Goal: Navigation & Orientation: Find specific page/section

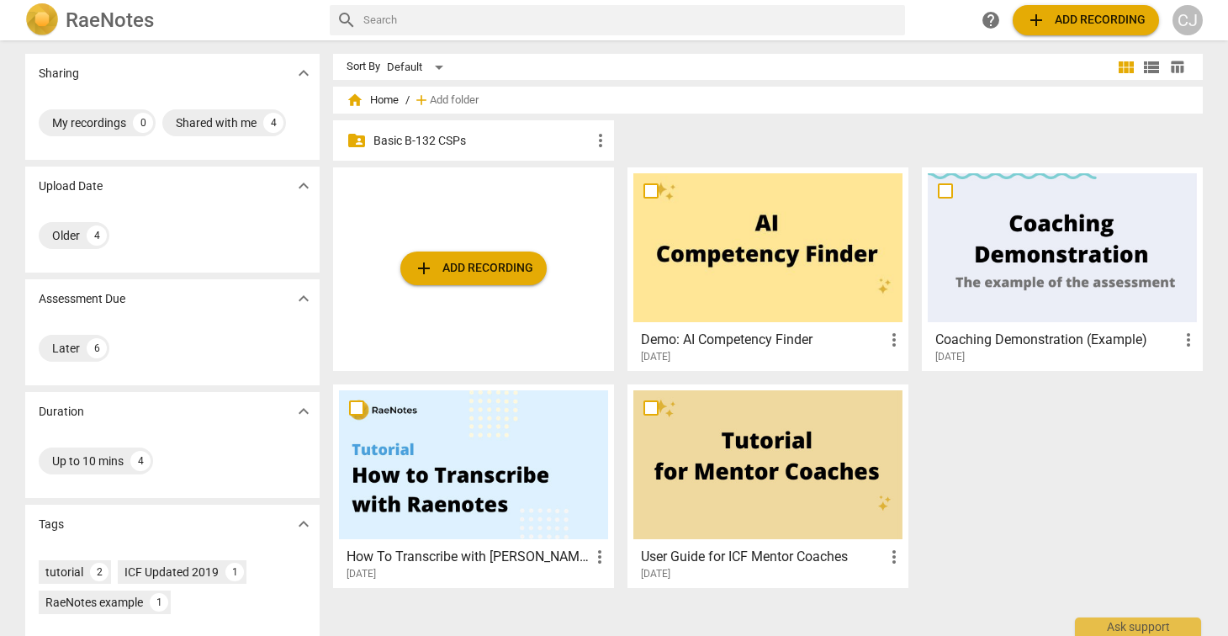
click at [416, 139] on p "Basic B-132 CSPs" at bounding box center [482, 141] width 217 height 18
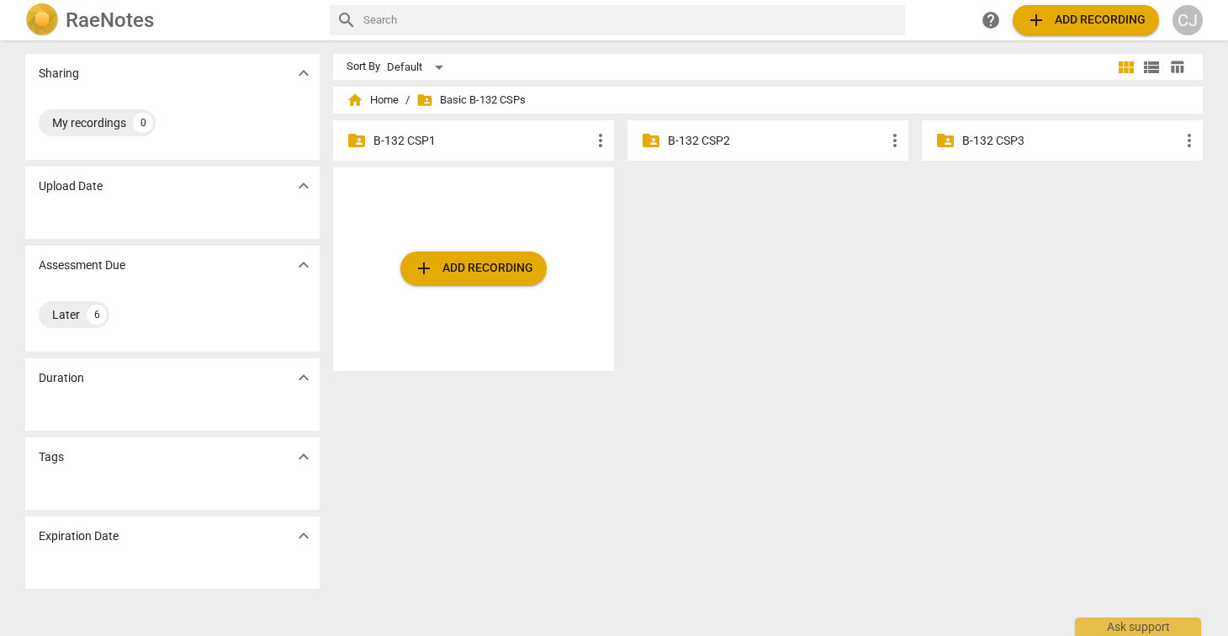
click at [501, 130] on div "folder_shared B-132 CSP1 more_vert" at bounding box center [473, 140] width 281 height 40
click at [156, 303] on div "Later 6" at bounding box center [173, 315] width 268 height 34
click at [66, 316] on div "Later" at bounding box center [66, 314] width 28 height 17
click at [88, 122] on div "My recordings" at bounding box center [89, 122] width 74 height 17
click at [863, 346] on div "add Add recording" at bounding box center [774, 275] width 883 height 217
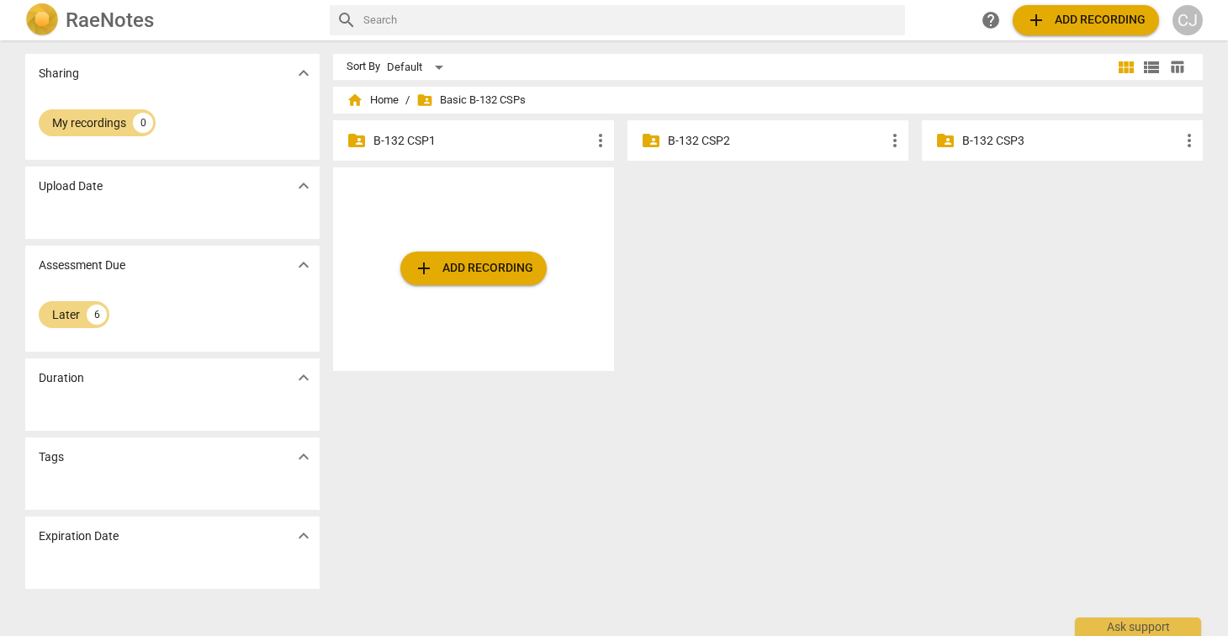
click at [598, 139] on span "more_vert" at bounding box center [601, 140] width 20 height 20
click at [458, 135] on div at bounding box center [614, 318] width 1228 height 636
click at [480, 101] on span "folder_shared Basic B-132 CSPs" at bounding box center [470, 100] width 109 height 17
click at [712, 402] on div "Sort By Default view_module view_list table_chart home Home / folder_shared Bas…" at bounding box center [774, 338] width 883 height 569
click at [512, 541] on div "Sort By Default view_module view_list table_chart home Home / folder_shared Bas…" at bounding box center [774, 338] width 883 height 569
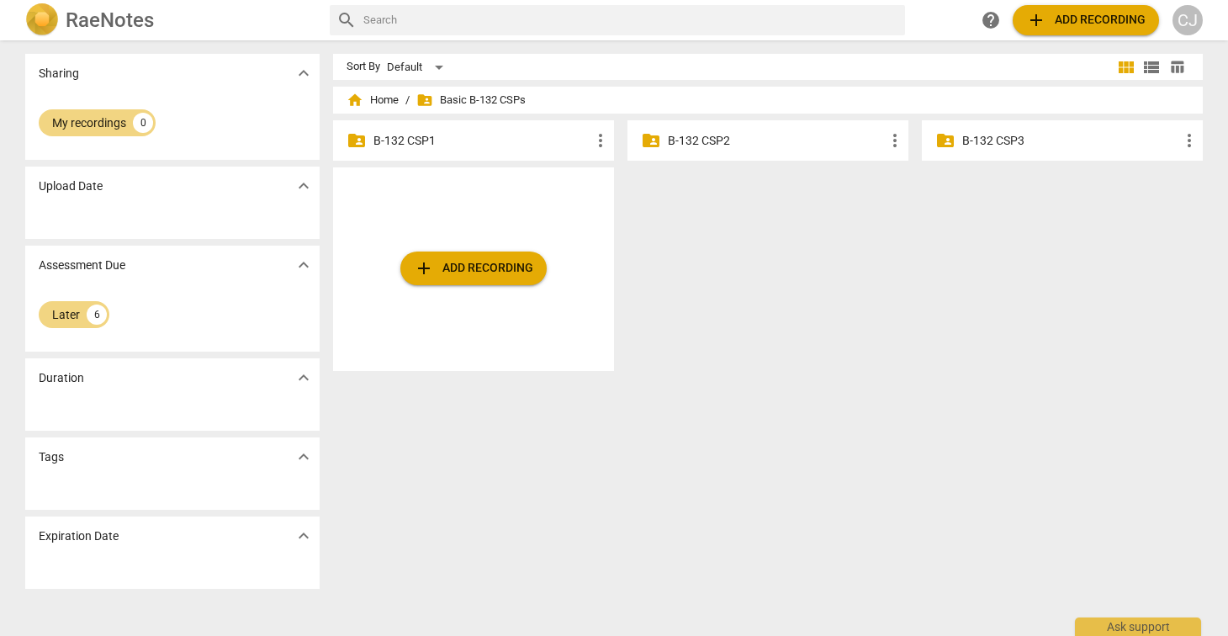
click at [473, 274] on span "add Add recording" at bounding box center [473, 268] width 119 height 20
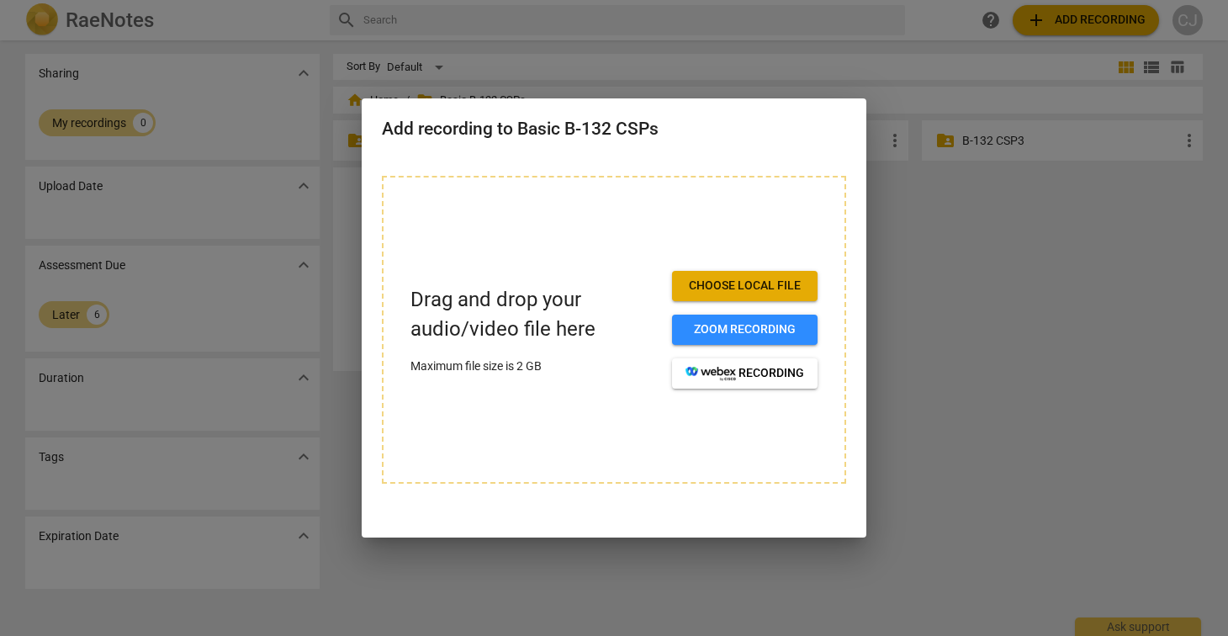
click at [1031, 437] on div at bounding box center [614, 318] width 1228 height 636
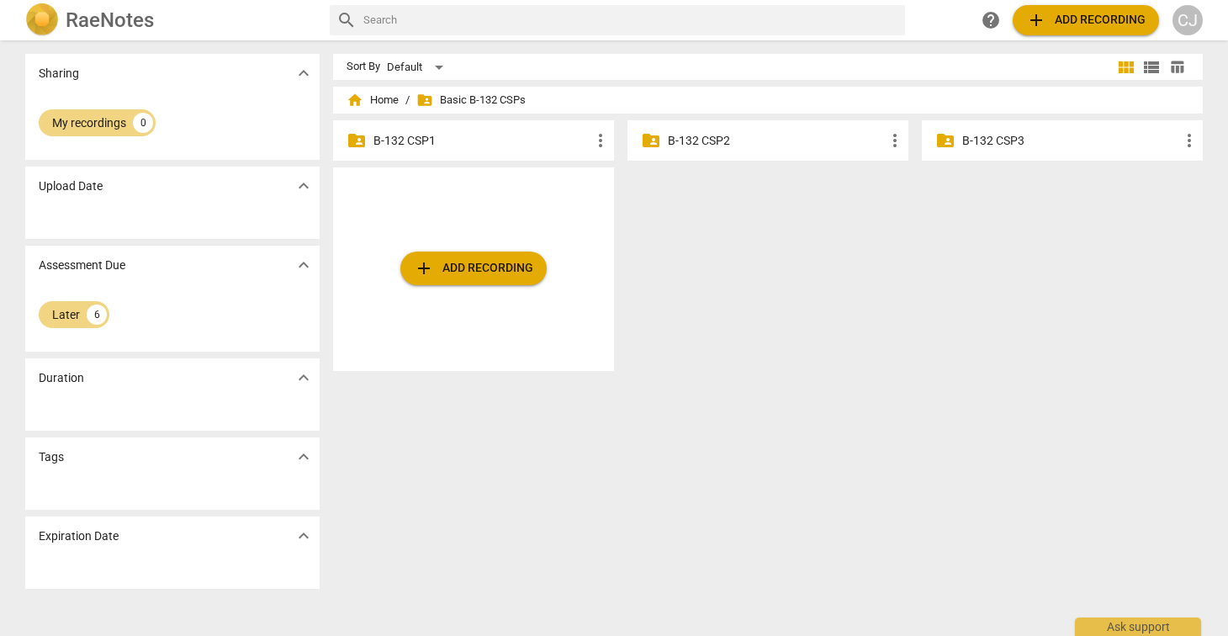
click at [467, 97] on span "folder_shared Basic B-132 CSPs" at bounding box center [470, 100] width 109 height 17
click at [397, 64] on div "Default" at bounding box center [418, 67] width 62 height 27
click at [549, 67] on div at bounding box center [614, 318] width 1228 height 636
click at [561, 191] on div "add Add recording" at bounding box center [473, 269] width 281 height 204
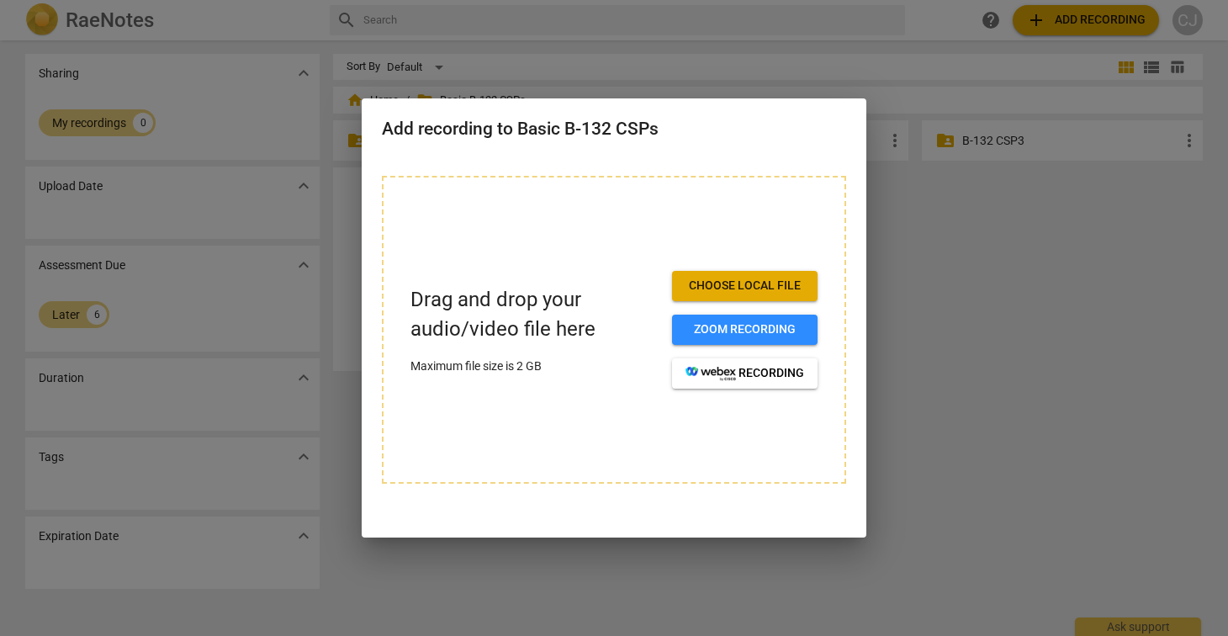
click at [941, 289] on div at bounding box center [614, 318] width 1228 height 636
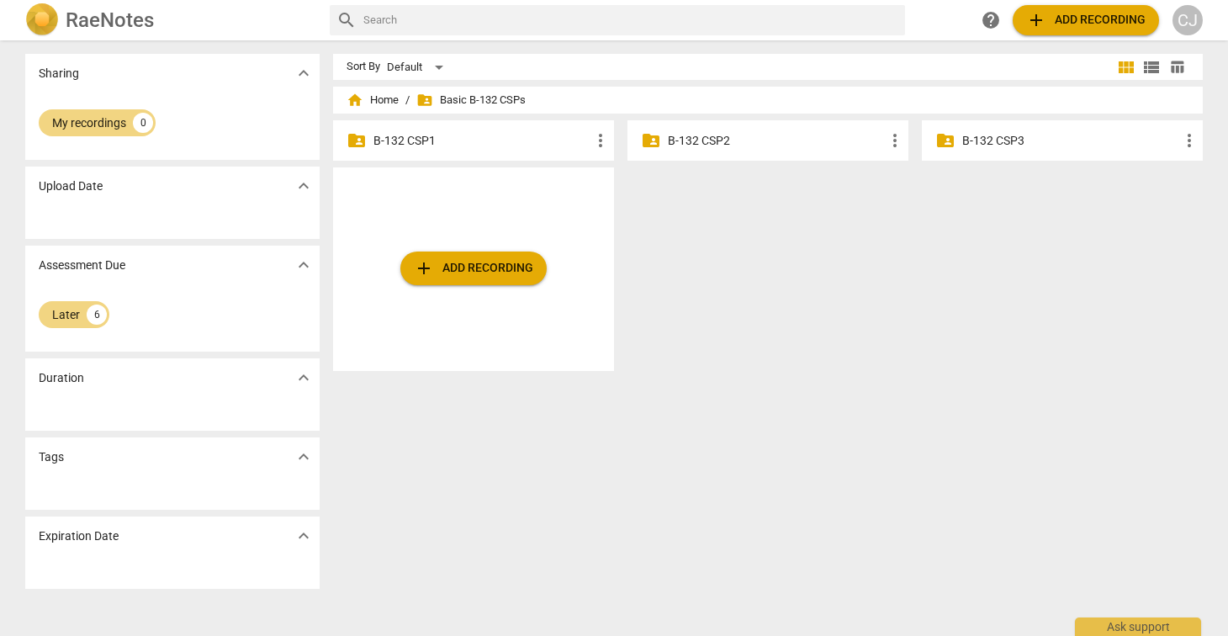
click at [752, 152] on div "folder_shared B-132 CSP2 more_vert" at bounding box center [768, 140] width 281 height 40
click at [758, 140] on p "B-132 CSP2" at bounding box center [776, 141] width 217 height 18
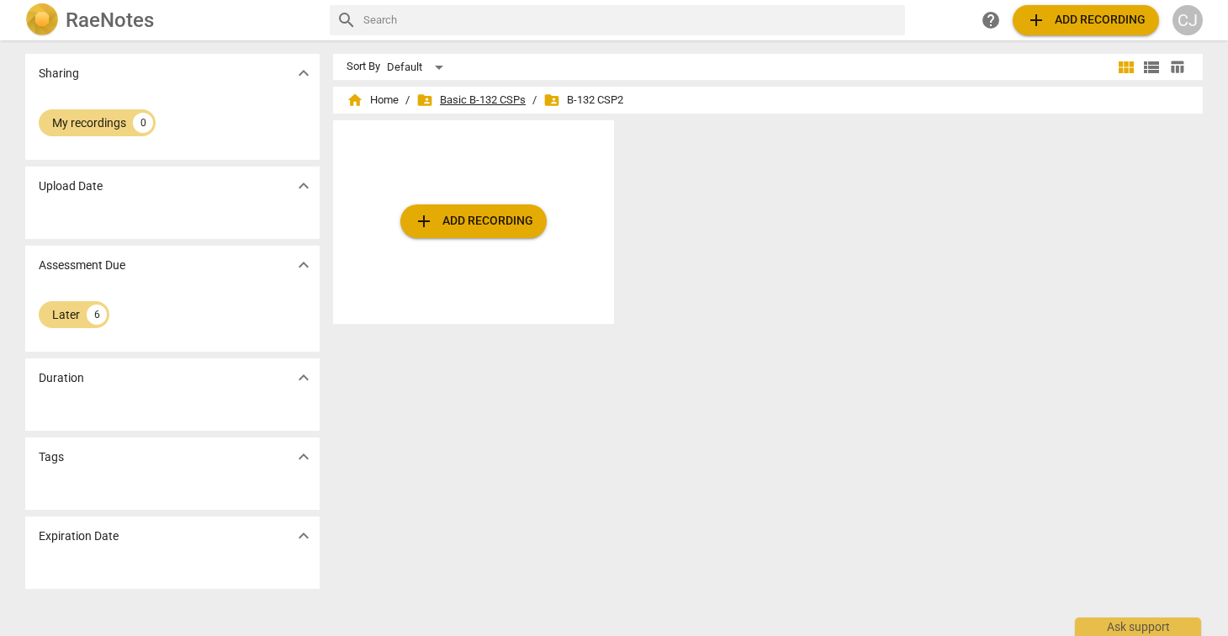
click at [460, 97] on span "folder_shared Basic B-132 CSPs" at bounding box center [470, 100] width 109 height 17
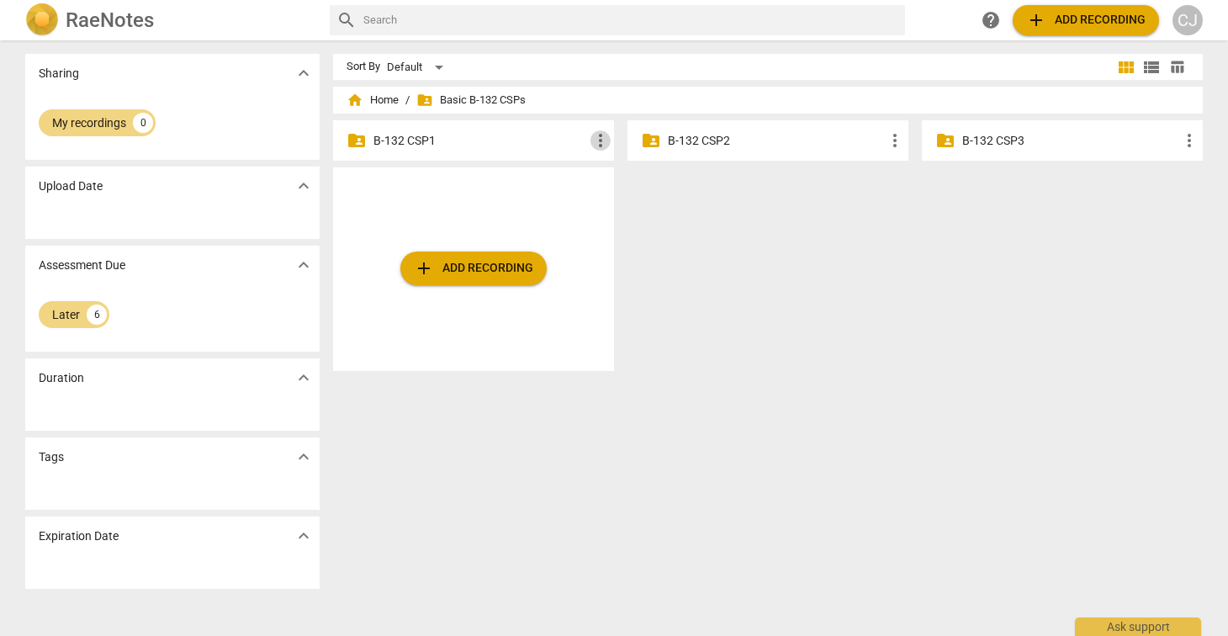
click at [598, 138] on span "more_vert" at bounding box center [601, 140] width 20 height 20
click at [722, 270] on div at bounding box center [614, 318] width 1228 height 636
click at [299, 74] on span "expand_more" at bounding box center [304, 73] width 20 height 20
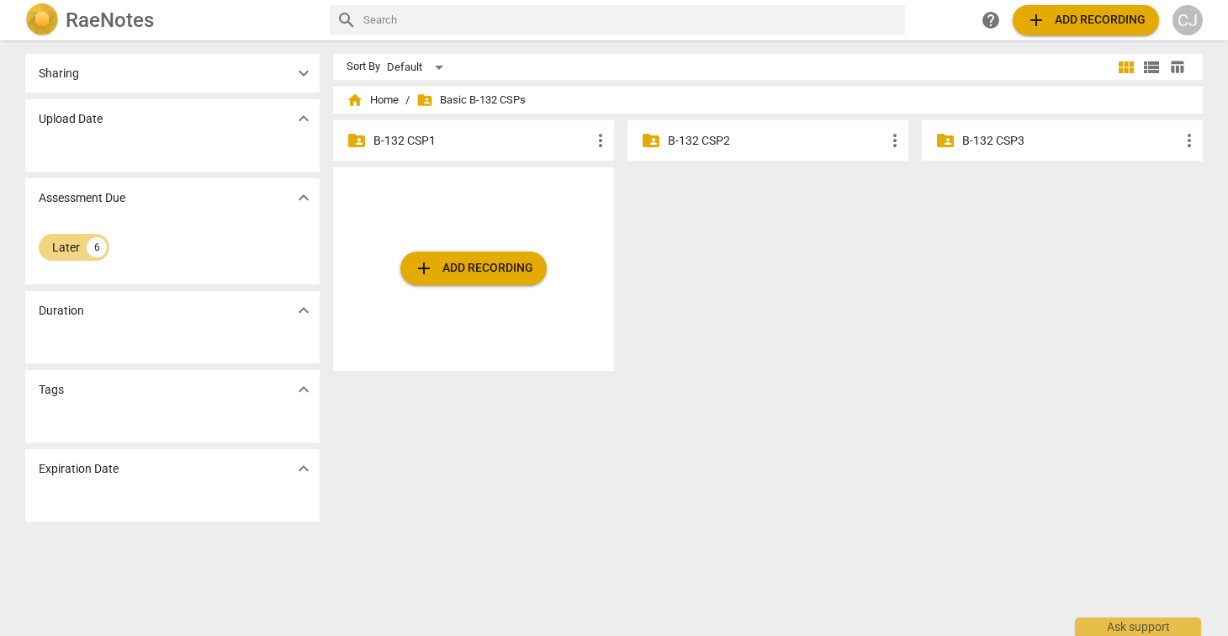
click at [299, 74] on span "expand_more" at bounding box center [304, 73] width 20 height 20
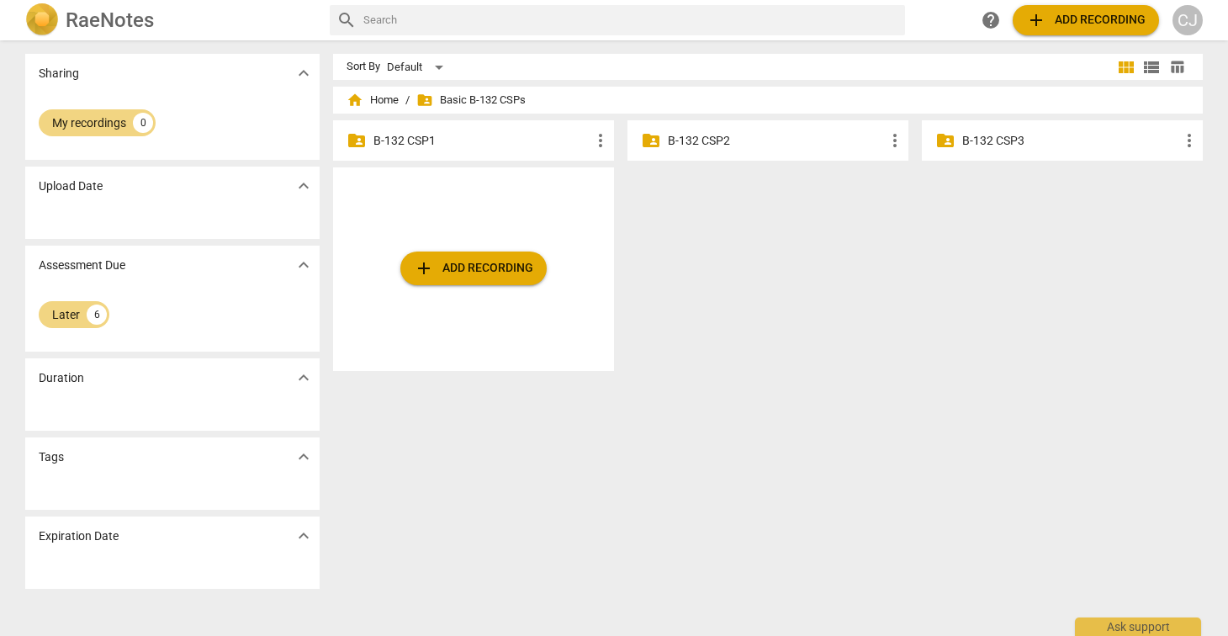
click at [304, 179] on span "expand_more" at bounding box center [304, 186] width 20 height 20
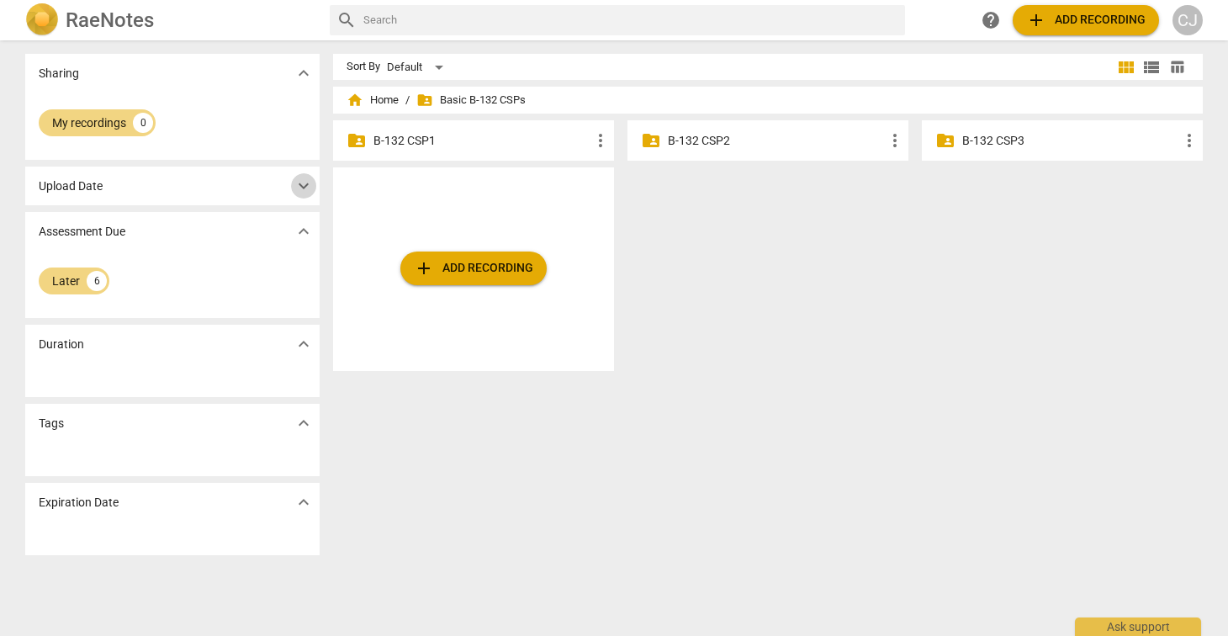
click at [304, 179] on span "expand_more" at bounding box center [304, 186] width 20 height 20
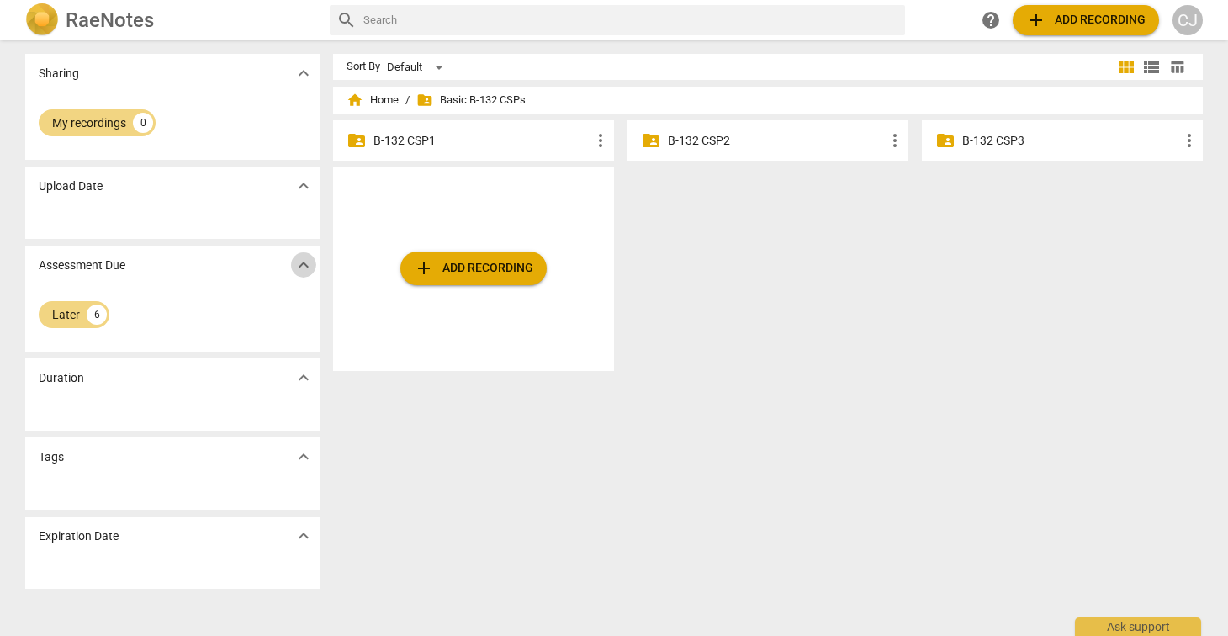
click at [299, 270] on span "expand_more" at bounding box center [304, 265] width 20 height 20
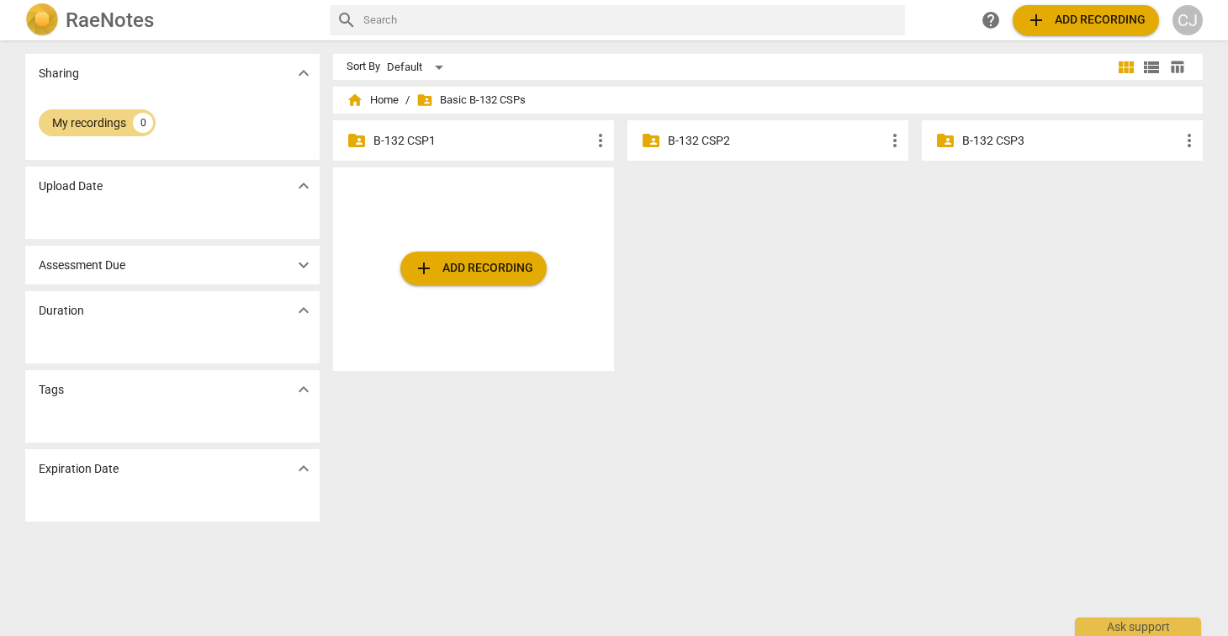
click at [299, 268] on span "expand_more" at bounding box center [304, 265] width 20 height 20
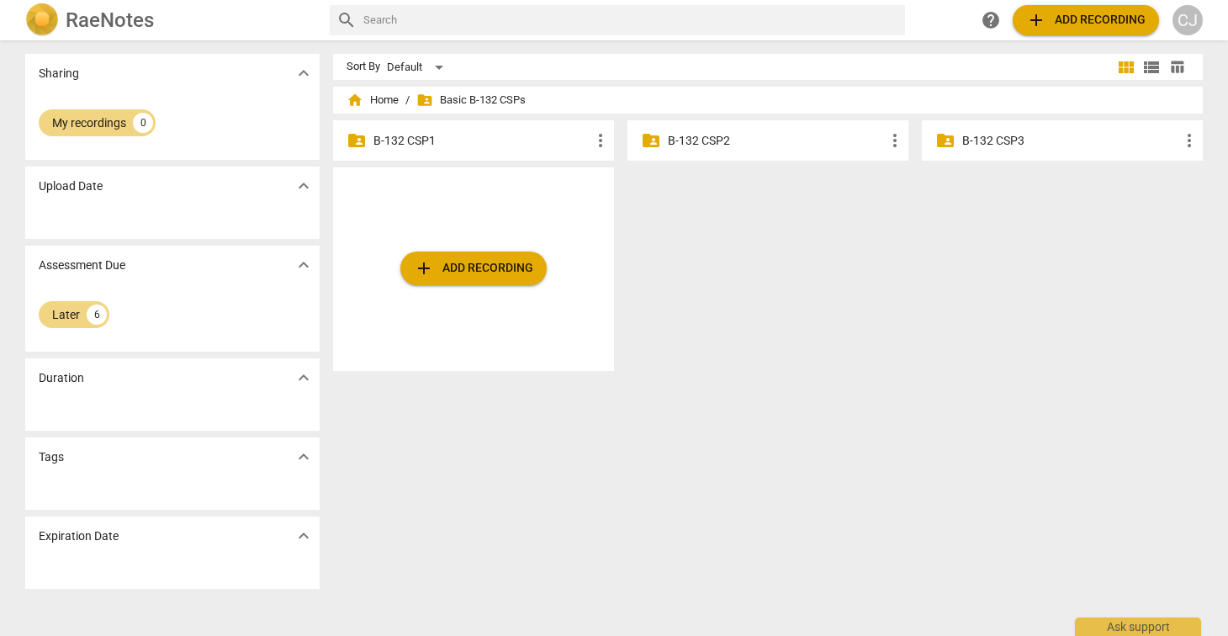
click at [655, 555] on div "Sort By Default view_module view_list table_chart home Home / folder_shared Bas…" at bounding box center [774, 338] width 883 height 569
click at [83, 22] on h2 "RaeNotes" at bounding box center [110, 20] width 88 height 24
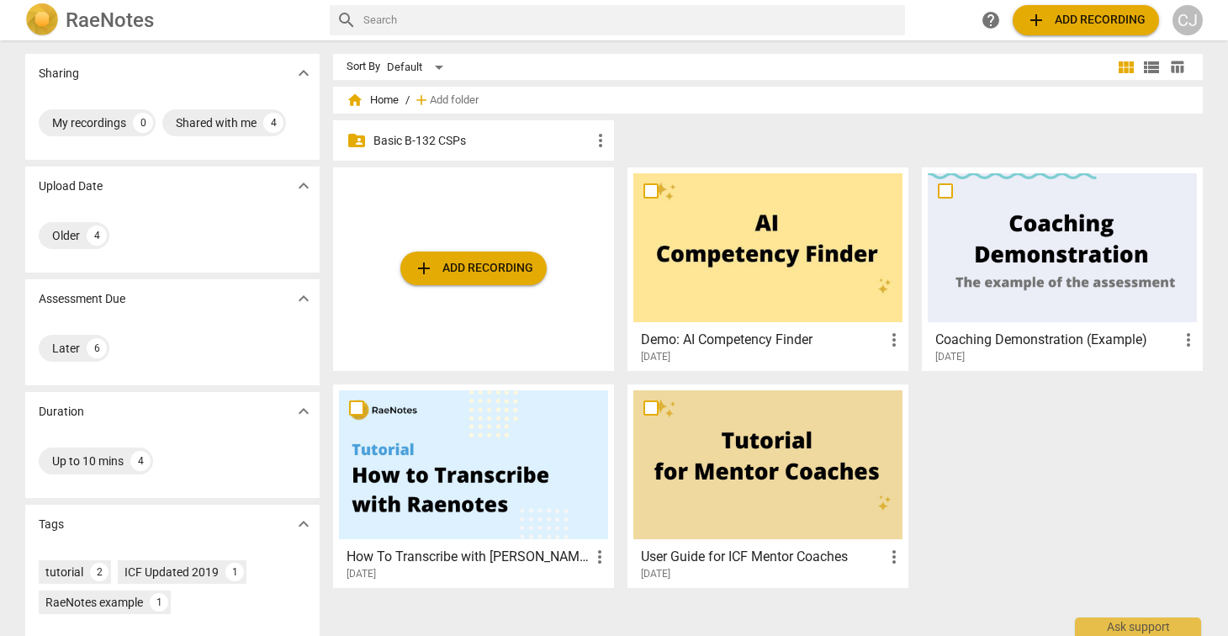
click at [428, 142] on p "Basic B-132 CSPs" at bounding box center [482, 141] width 217 height 18
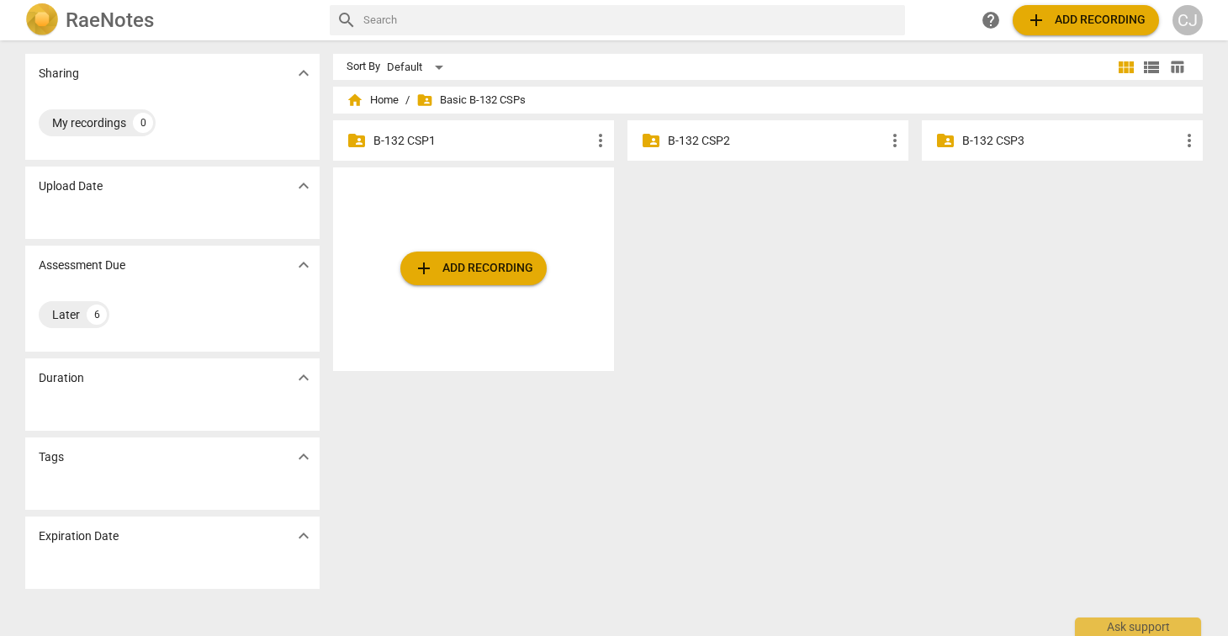
click at [108, 20] on h2 "RaeNotes" at bounding box center [110, 20] width 88 height 24
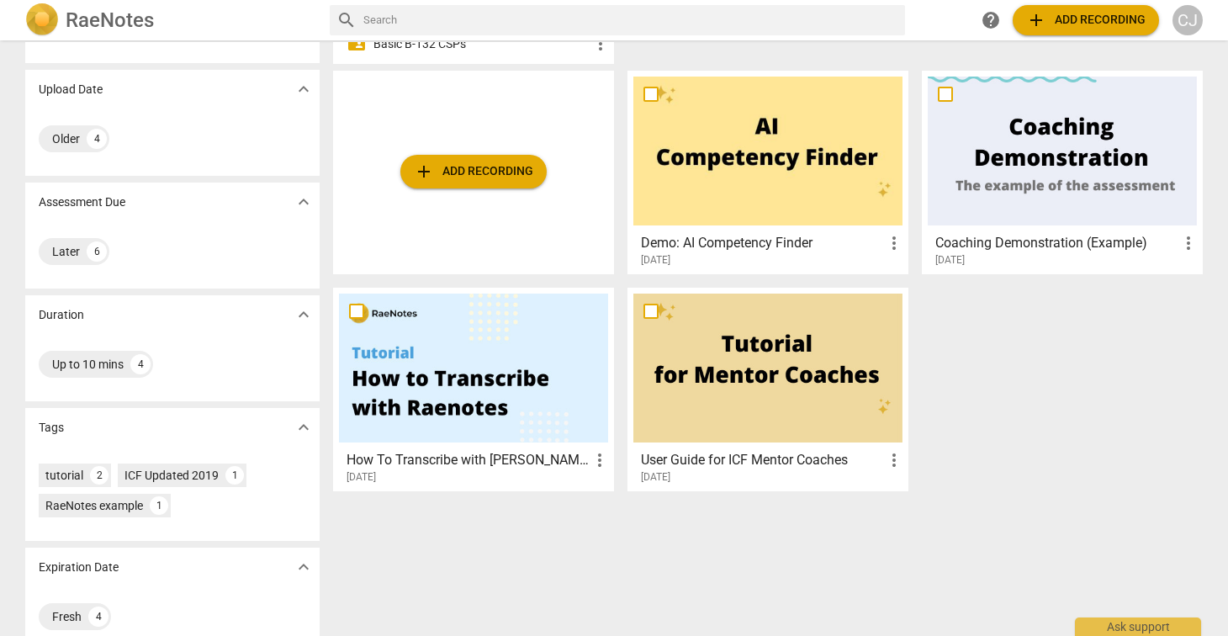
scroll to position [121, 0]
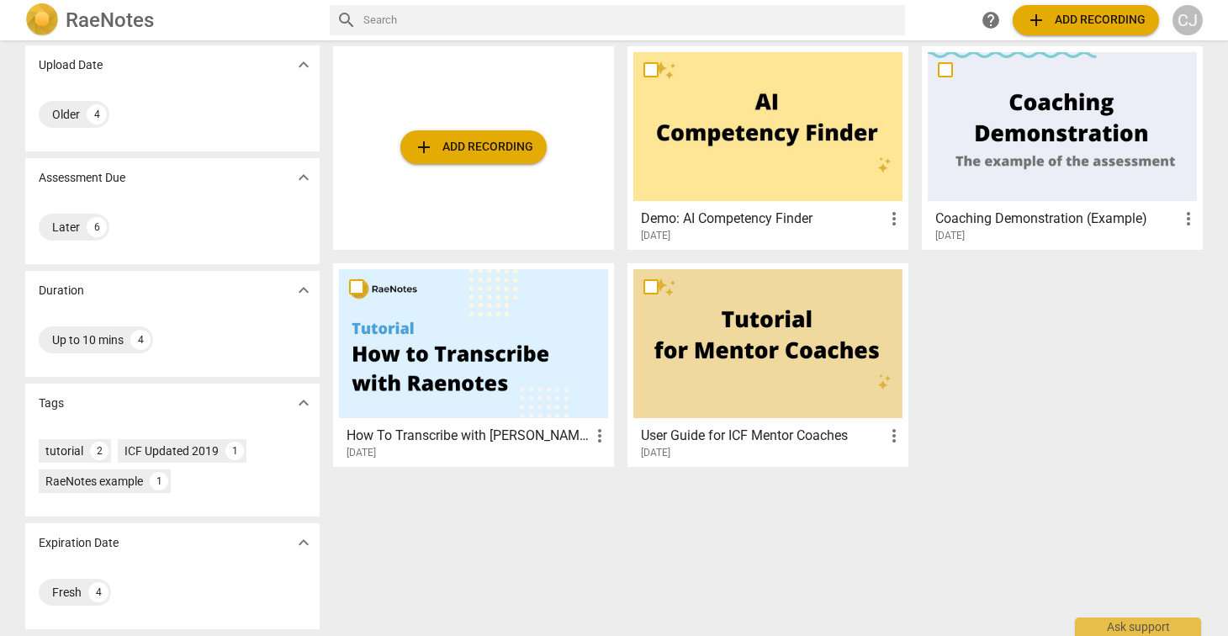
click at [243, 331] on div "Up to 10 mins 4" at bounding box center [173, 340] width 268 height 34
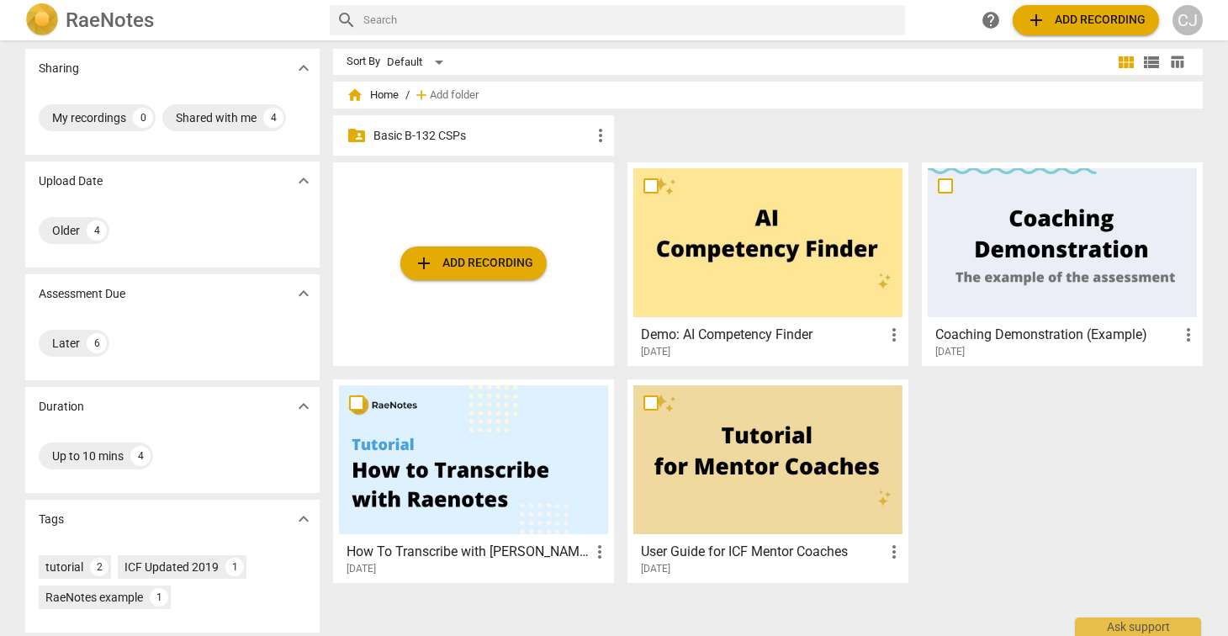
scroll to position [0, 0]
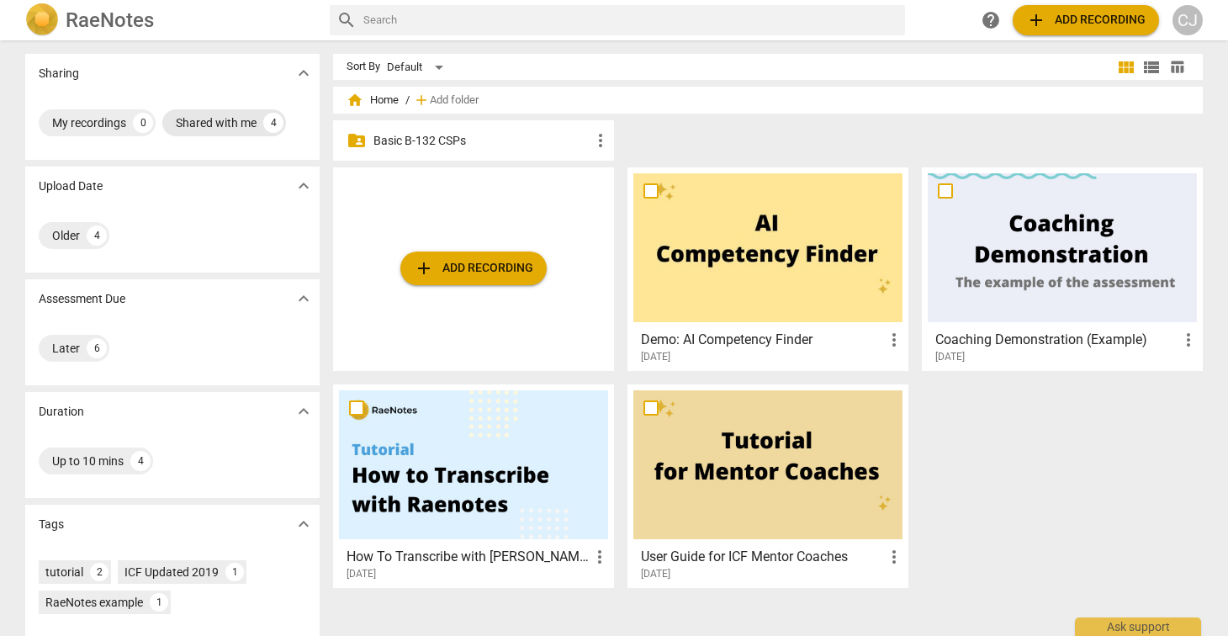
click at [201, 124] on div "Shared with me" at bounding box center [216, 122] width 81 height 17
click at [77, 123] on div "Shared with me" at bounding box center [92, 122] width 81 height 17
click at [437, 66] on div "Default" at bounding box center [418, 67] width 62 height 27
click at [420, 127] on li "Recent" at bounding box center [425, 131] width 80 height 32
click at [423, 62] on div "Recent" at bounding box center [417, 67] width 61 height 27
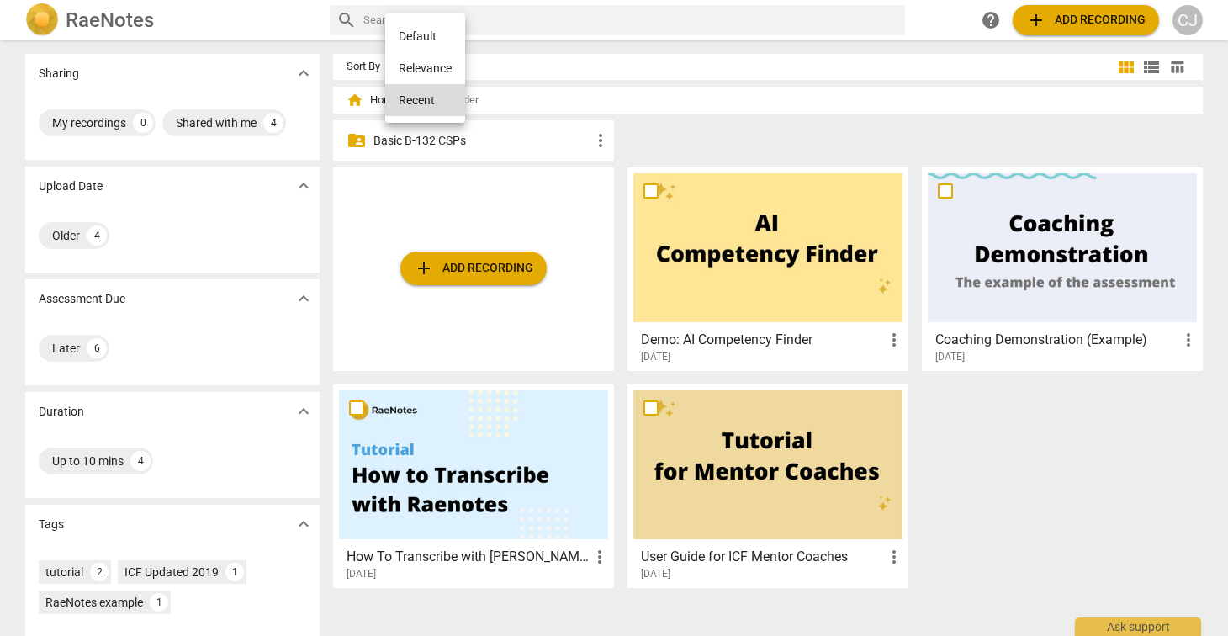
click at [422, 33] on li "Default" at bounding box center [425, 36] width 80 height 32
click at [597, 140] on span "more_vert" at bounding box center [601, 140] width 20 height 20
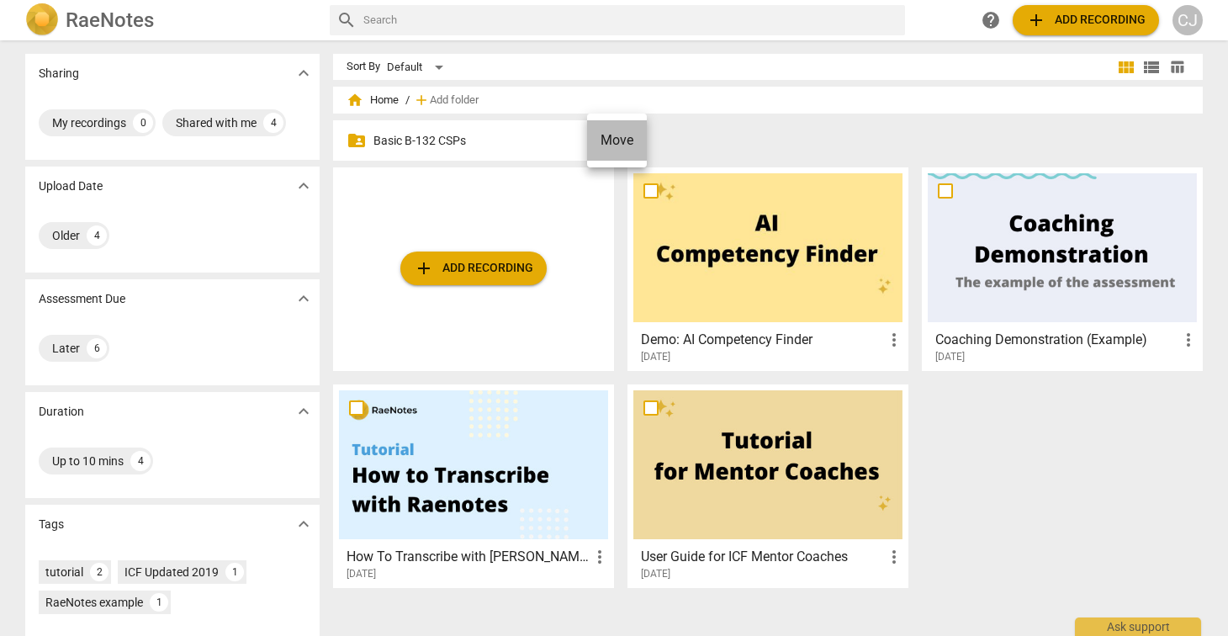
click at [597, 140] on li "Move" at bounding box center [617, 140] width 60 height 40
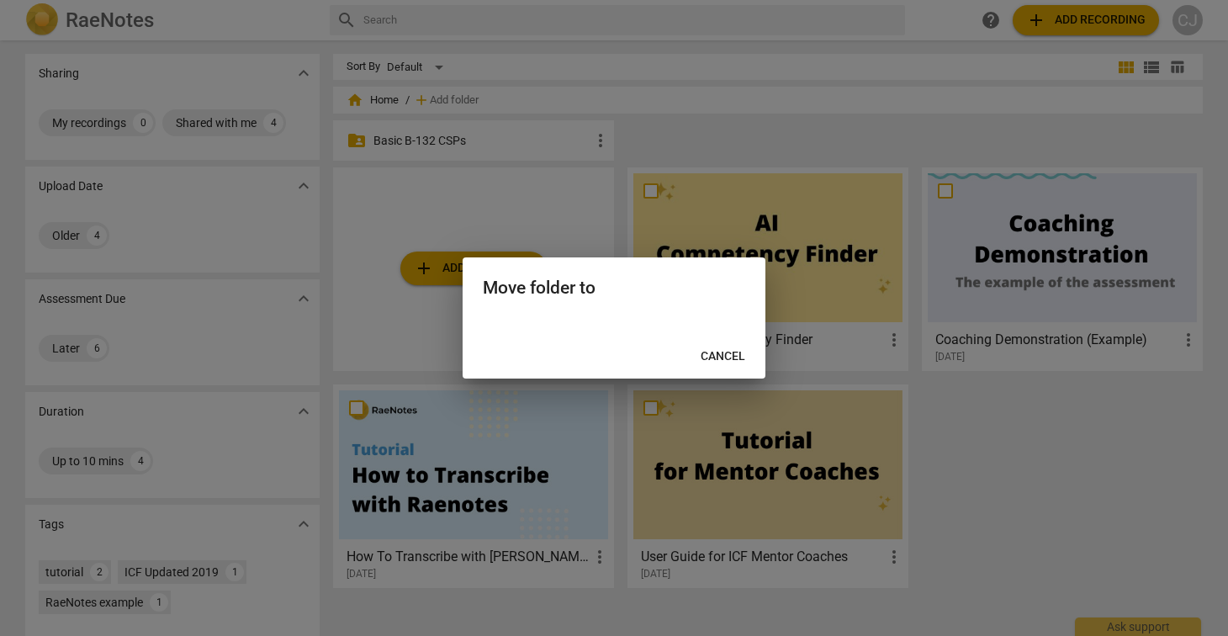
click at [730, 358] on span "Cancel" at bounding box center [723, 356] width 45 height 17
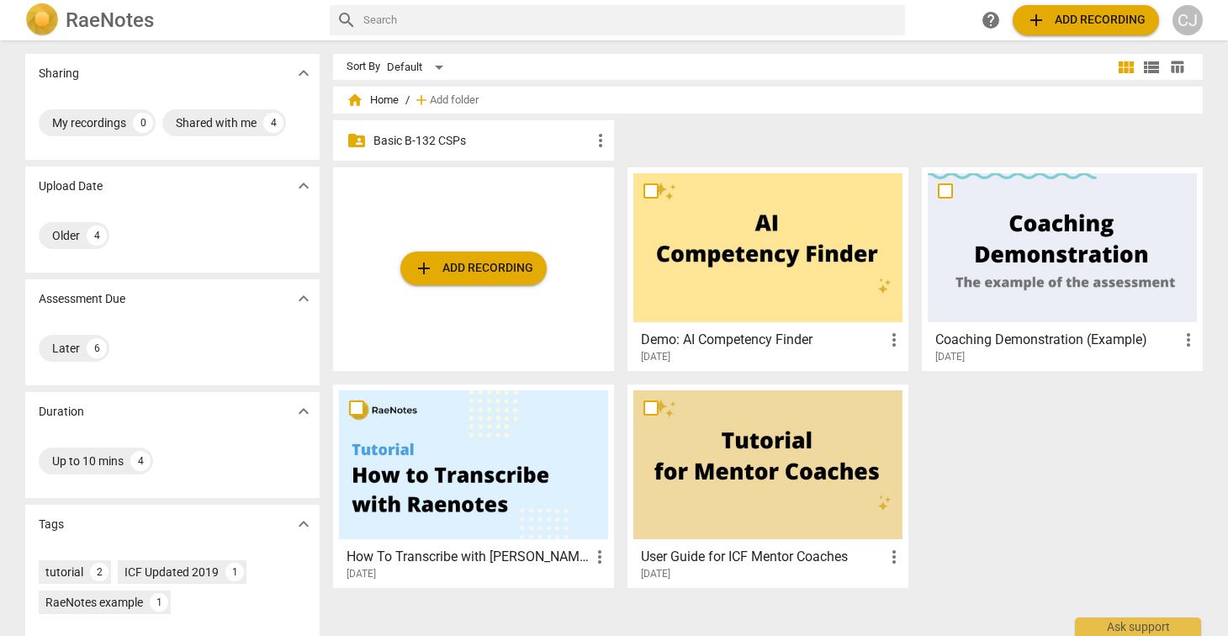
click at [421, 137] on p "Basic B-132 CSPs" at bounding box center [482, 141] width 217 height 18
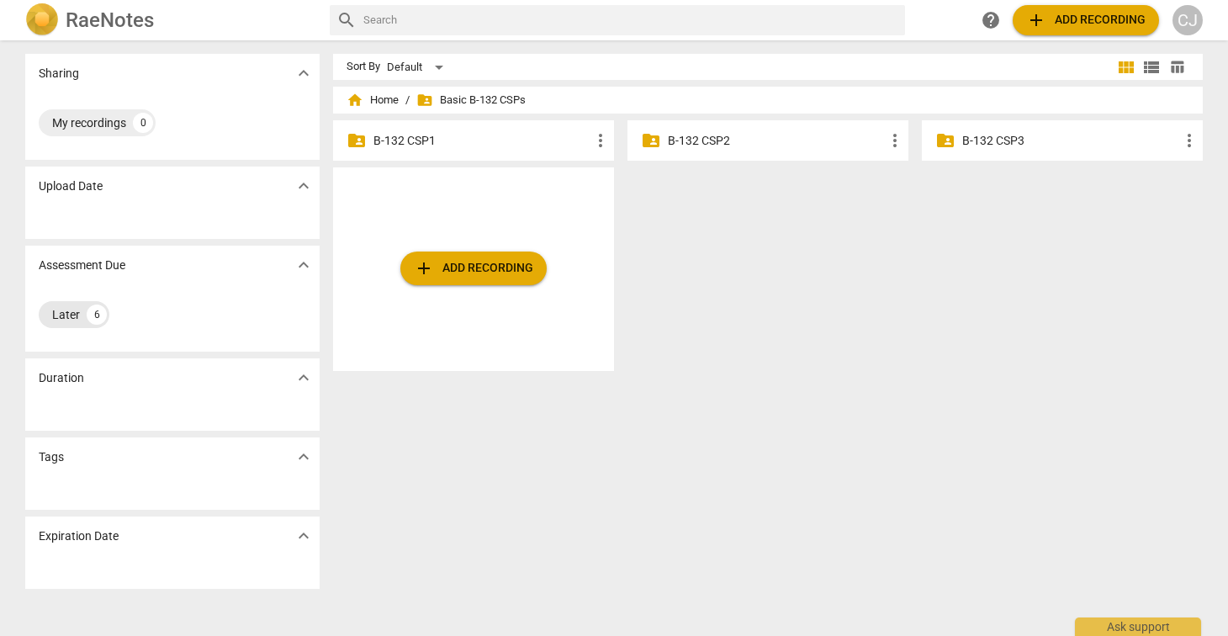
click at [55, 315] on div "Later" at bounding box center [66, 314] width 28 height 17
click at [72, 313] on div "Later" at bounding box center [66, 314] width 28 height 17
click at [71, 395] on div "Duration expand_more" at bounding box center [172, 377] width 294 height 39
click at [298, 379] on span "expand_more" at bounding box center [304, 378] width 20 height 20
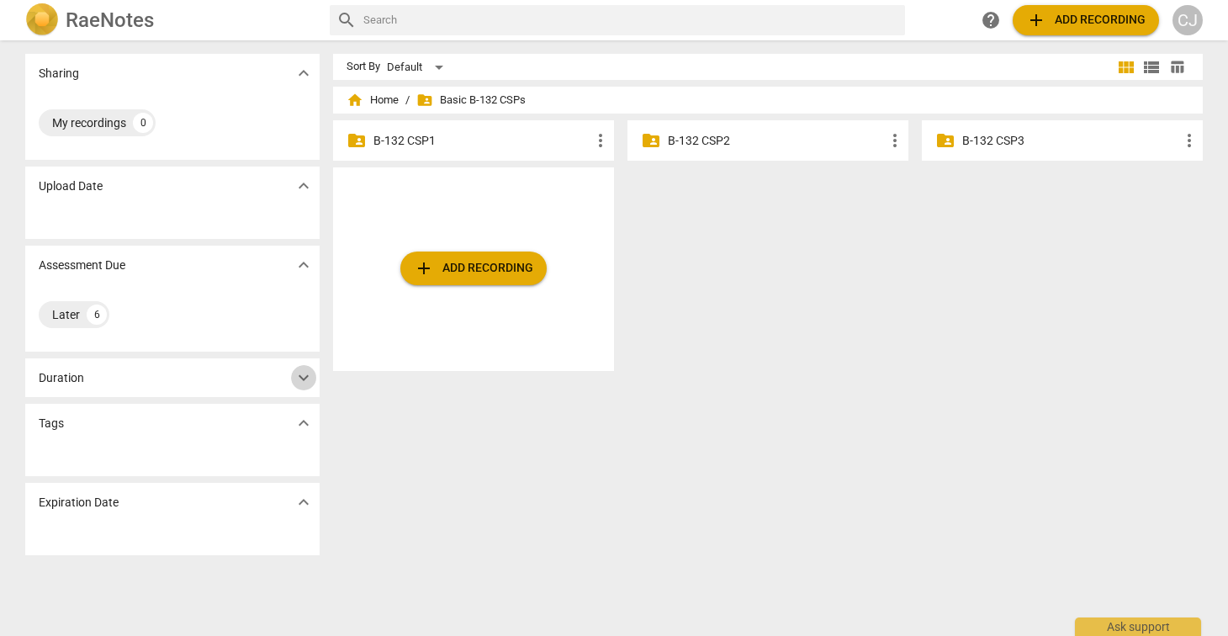
click at [298, 379] on span "expand_more" at bounding box center [304, 378] width 20 height 20
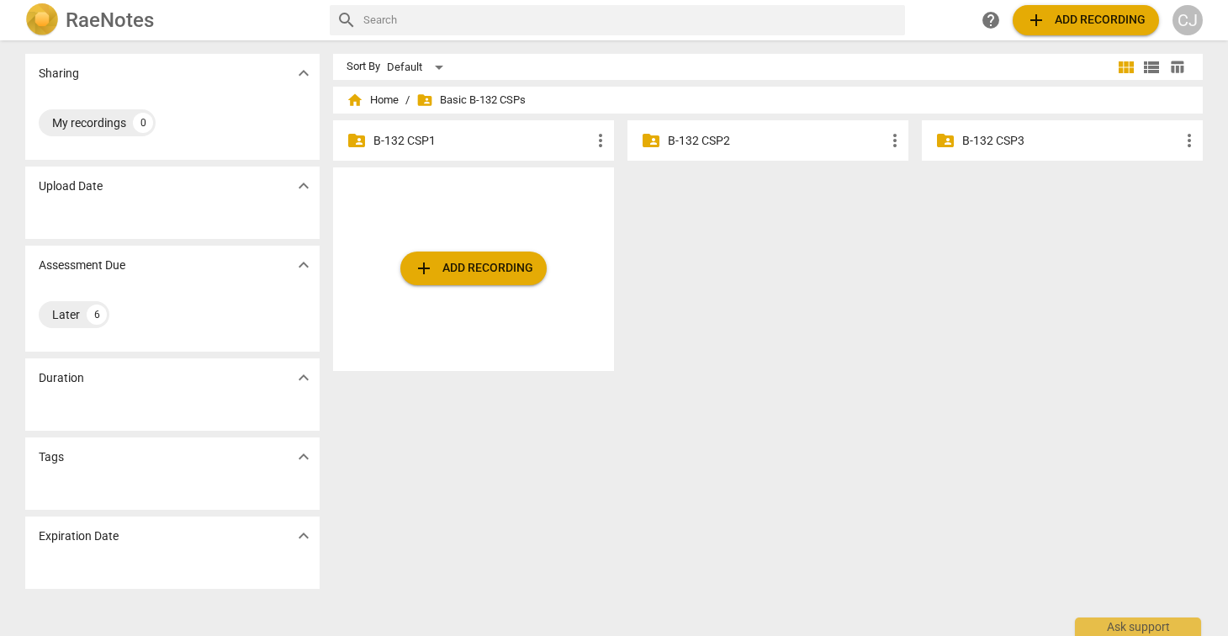
click at [1148, 67] on span "view_list" at bounding box center [1152, 67] width 20 height 20
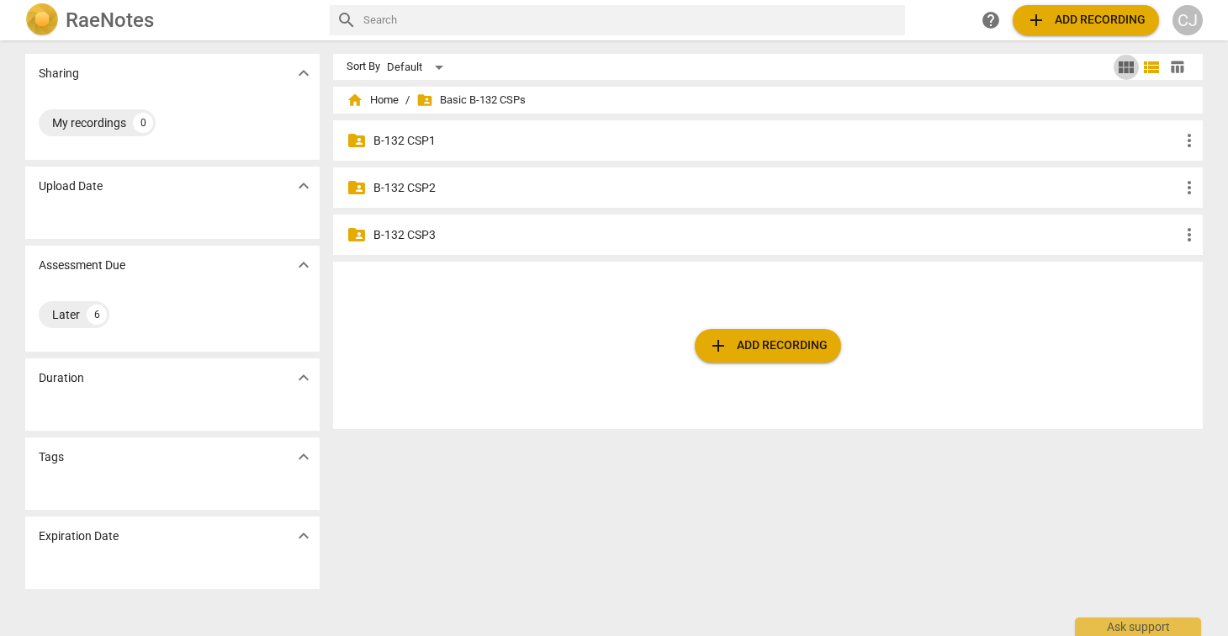
click at [1123, 66] on span "view_module" at bounding box center [1126, 67] width 20 height 20
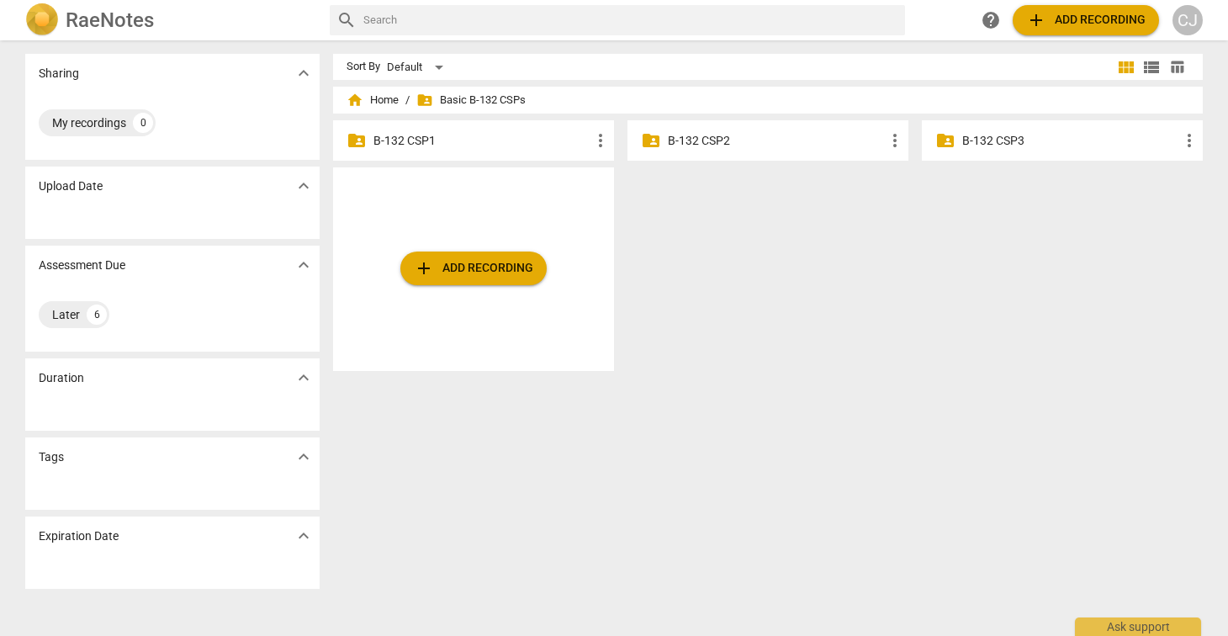
click at [1178, 63] on span "table_chart" at bounding box center [1177, 67] width 16 height 16
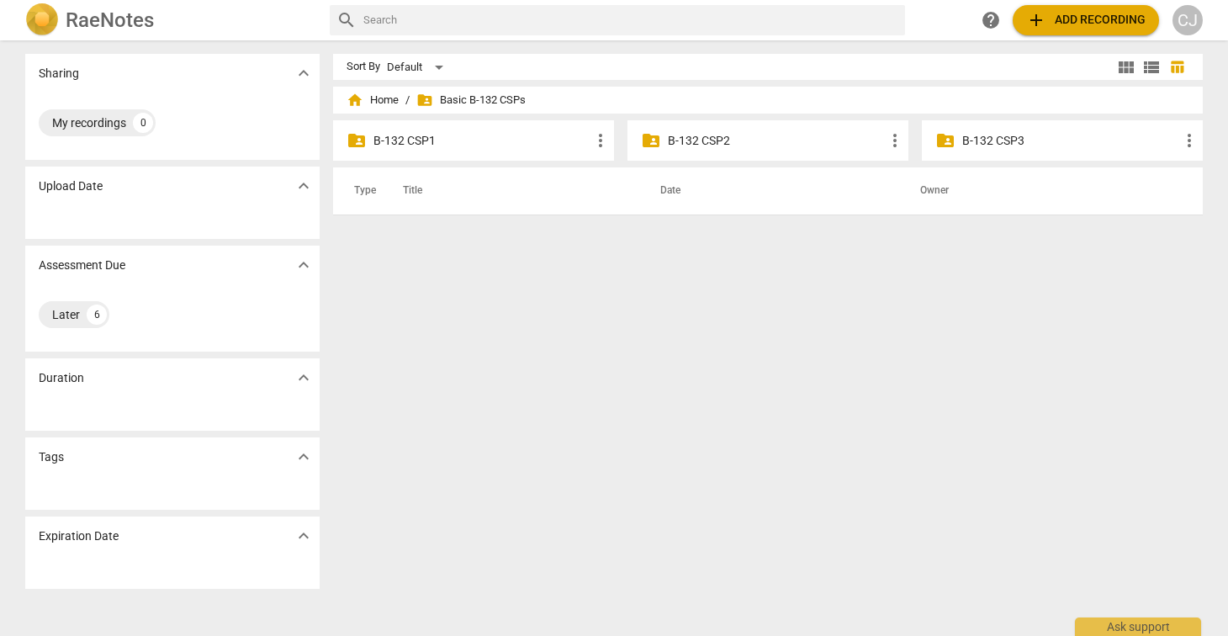
click at [1123, 63] on span "view_module" at bounding box center [1126, 67] width 20 height 20
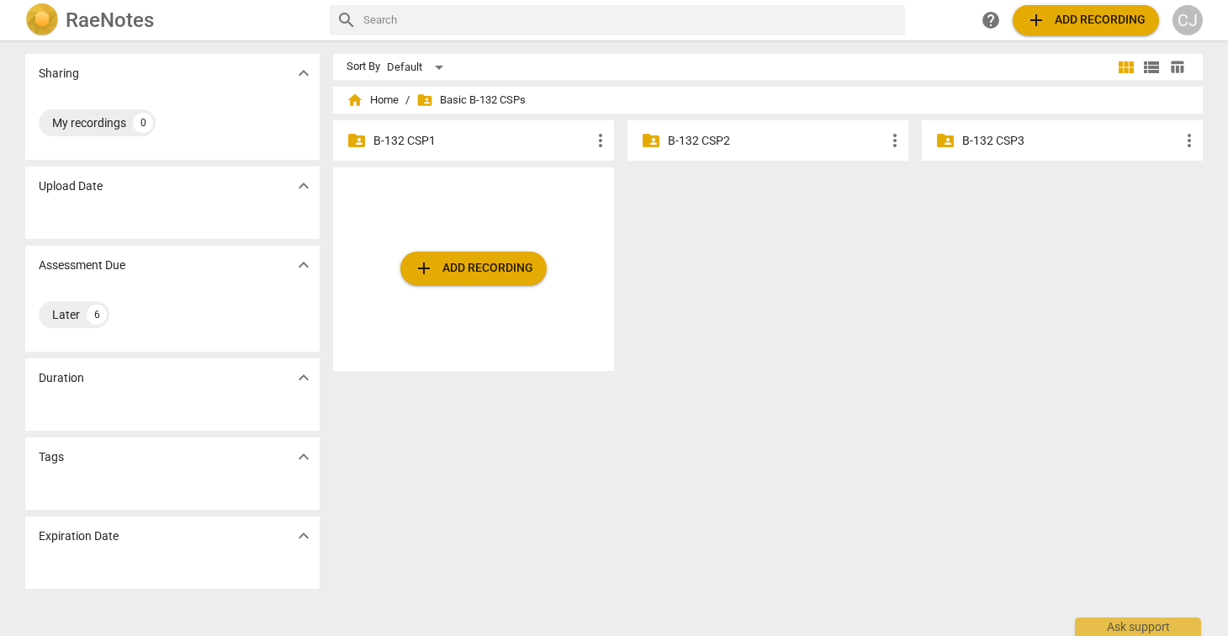
click at [946, 421] on div "Sort By Default view_module view_list table_chart home Home / folder_shared Bas…" at bounding box center [774, 338] width 883 height 569
click at [1186, 24] on div "CJ" at bounding box center [1188, 20] width 30 height 30
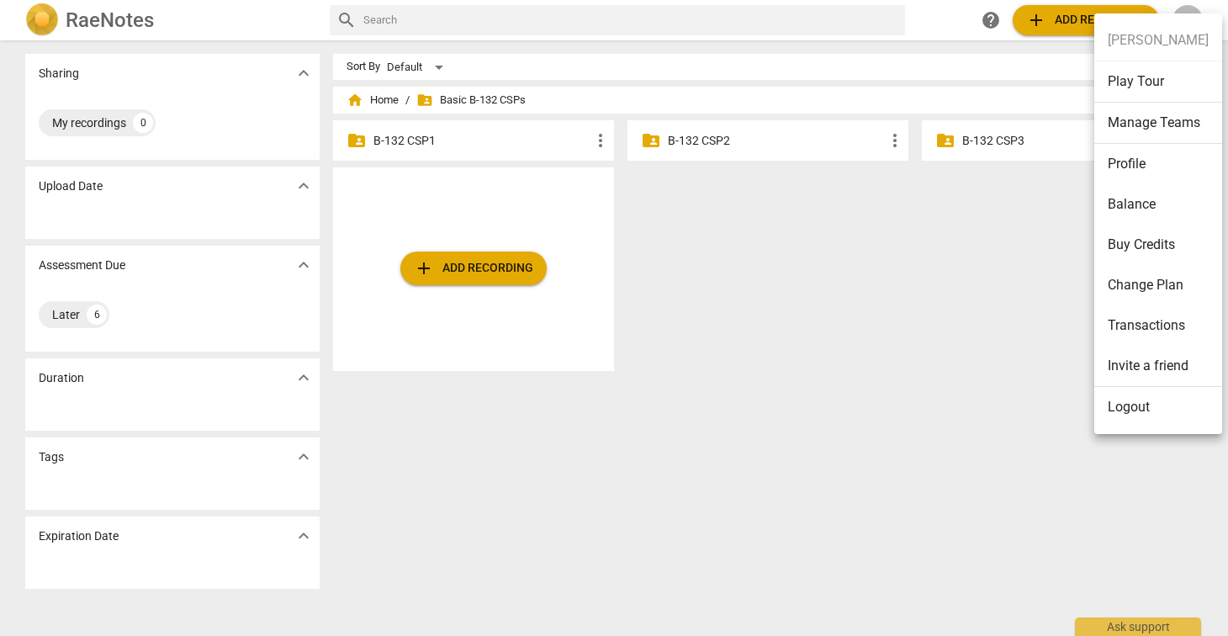
click at [920, 490] on div at bounding box center [614, 318] width 1228 height 636
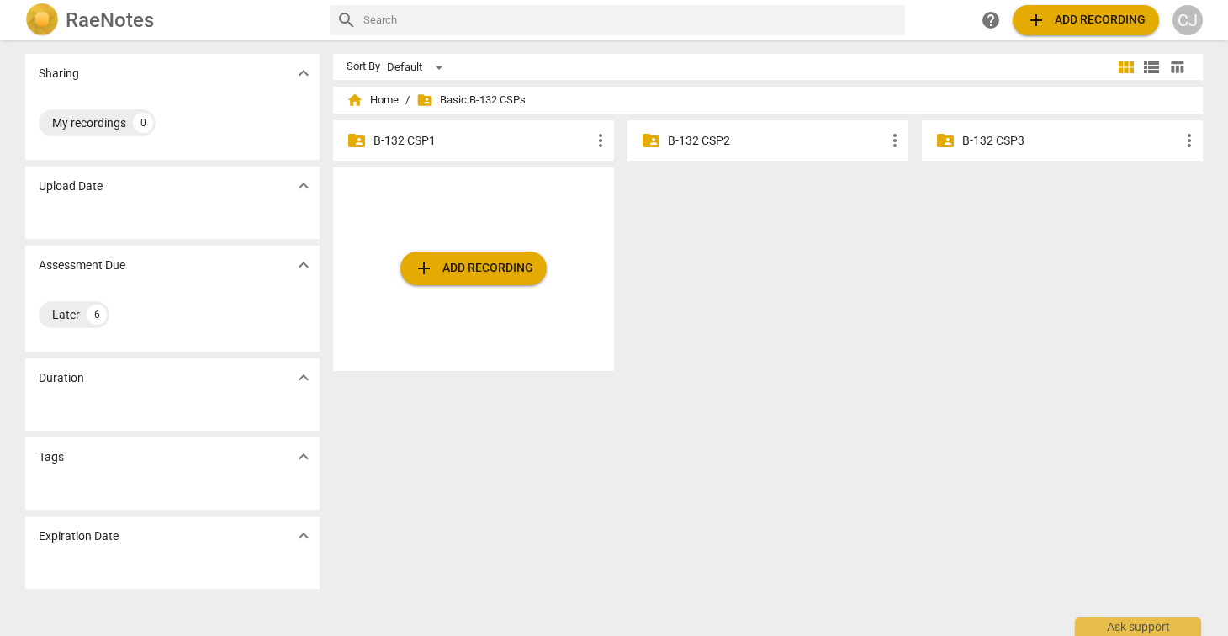
click at [111, 19] on h2 "RaeNotes" at bounding box center [110, 20] width 88 height 24
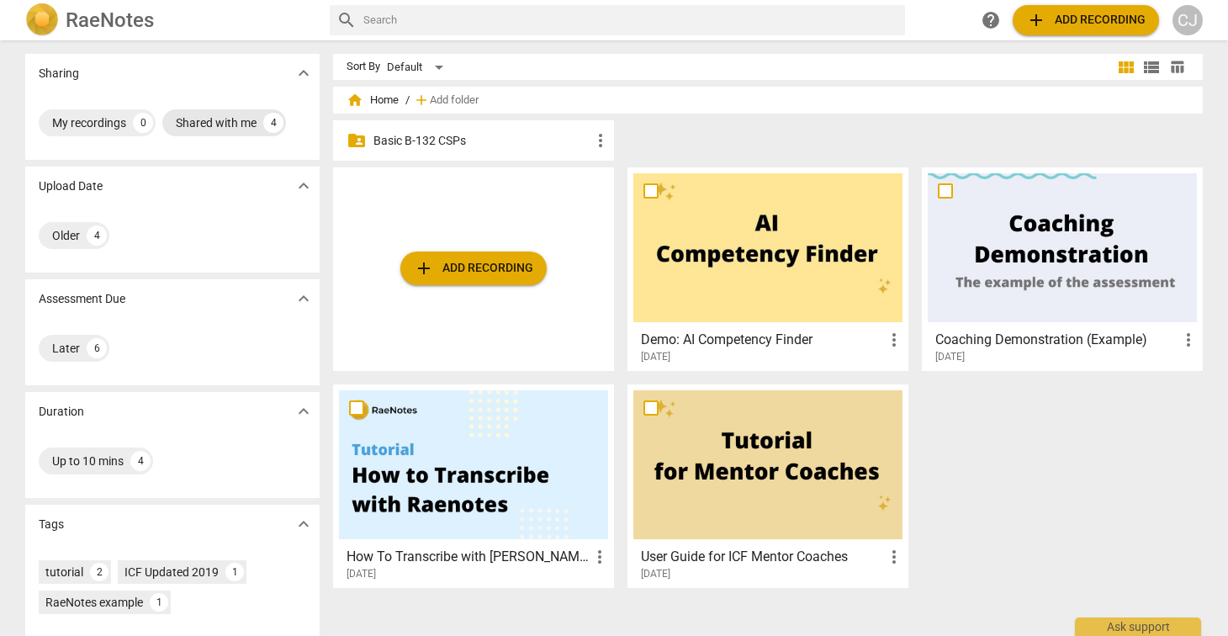
click at [190, 122] on div "Shared with me" at bounding box center [216, 122] width 81 height 17
click at [90, 119] on div "Shared with me" at bounding box center [92, 122] width 81 height 17
click at [90, 120] on div "My recordings" at bounding box center [89, 122] width 74 height 17
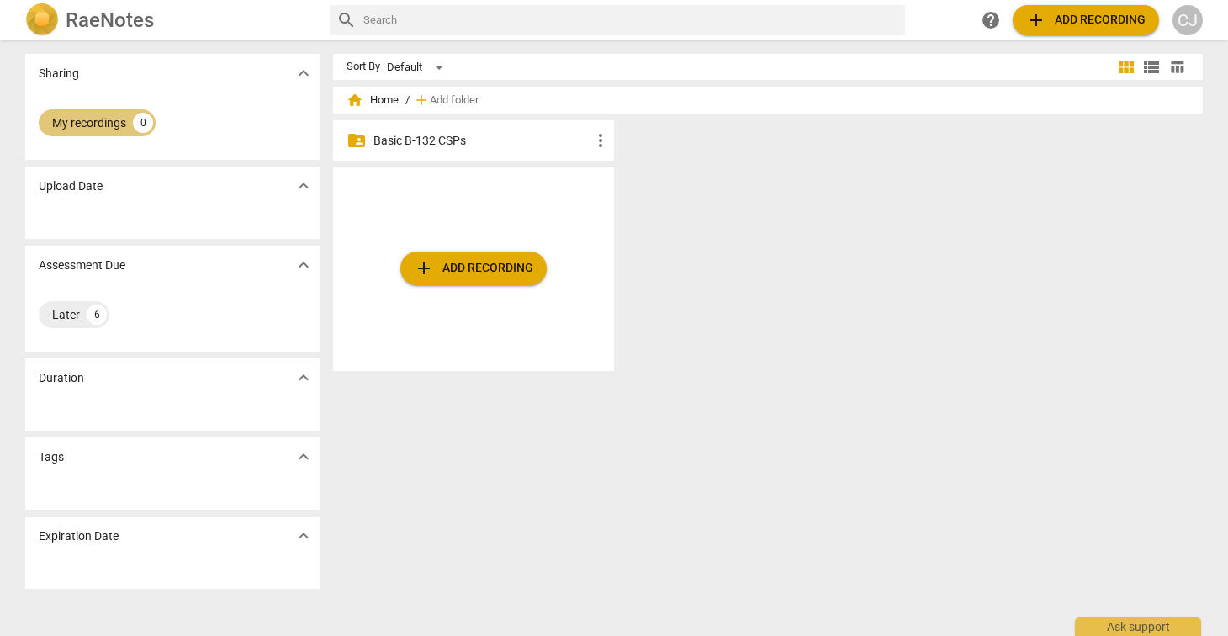
click at [90, 120] on div "My recordings" at bounding box center [89, 122] width 74 height 17
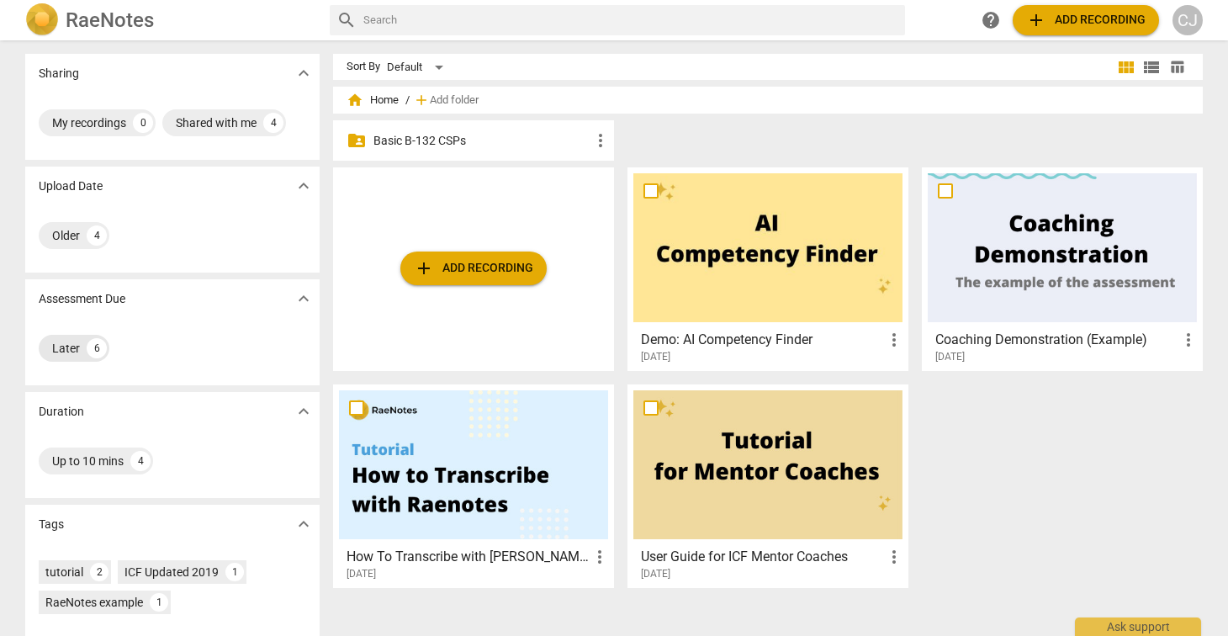
click at [52, 346] on div "Later" at bounding box center [66, 348] width 28 height 17
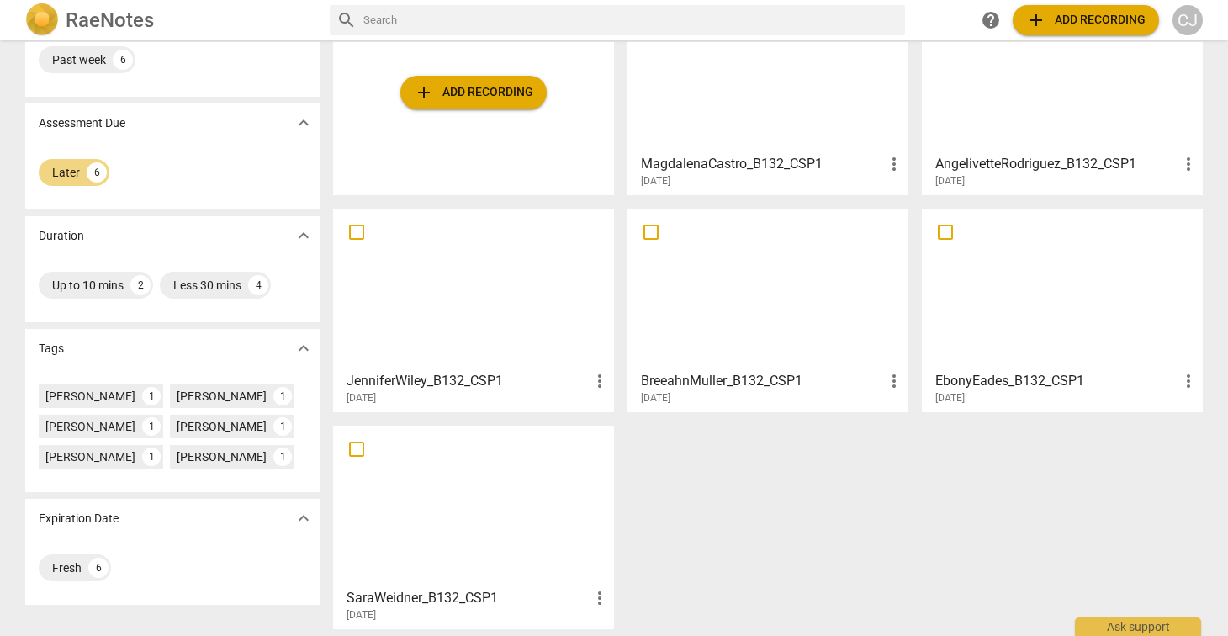
scroll to position [183, 0]
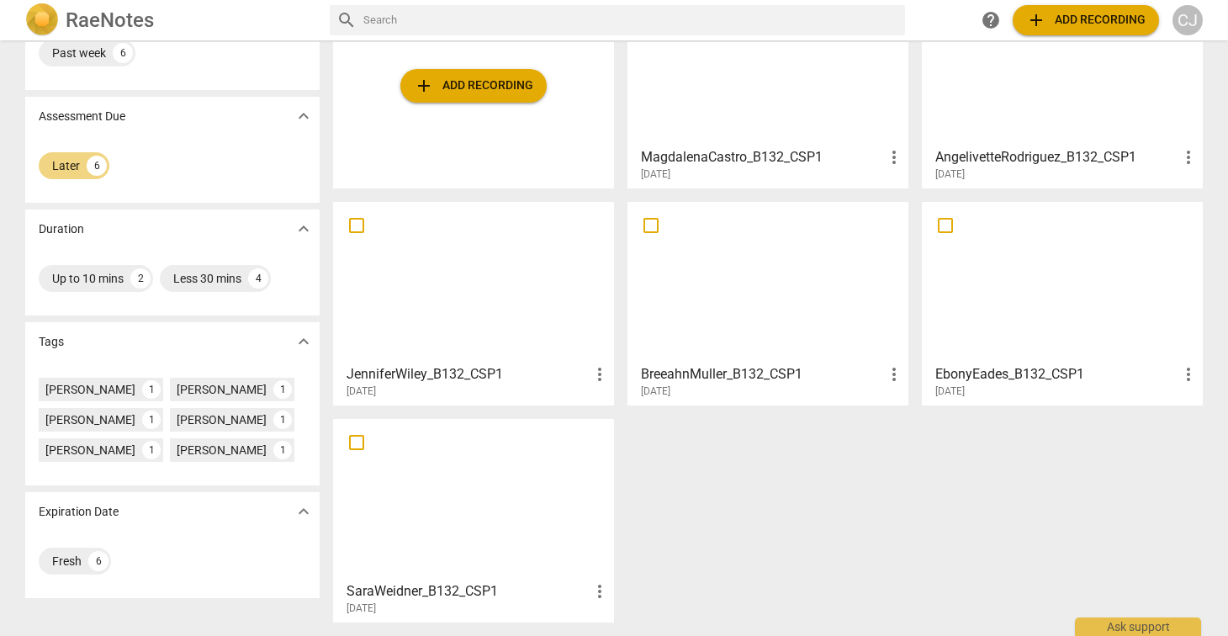
click at [1049, 280] on div at bounding box center [1062, 282] width 269 height 149
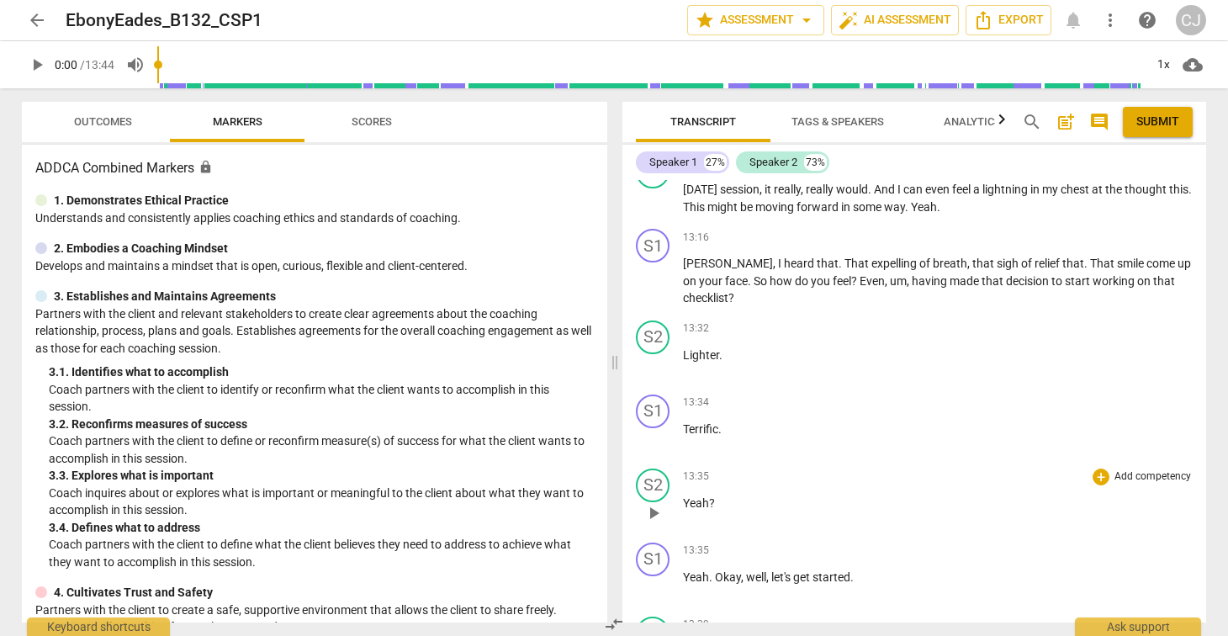
scroll to position [3598, 0]
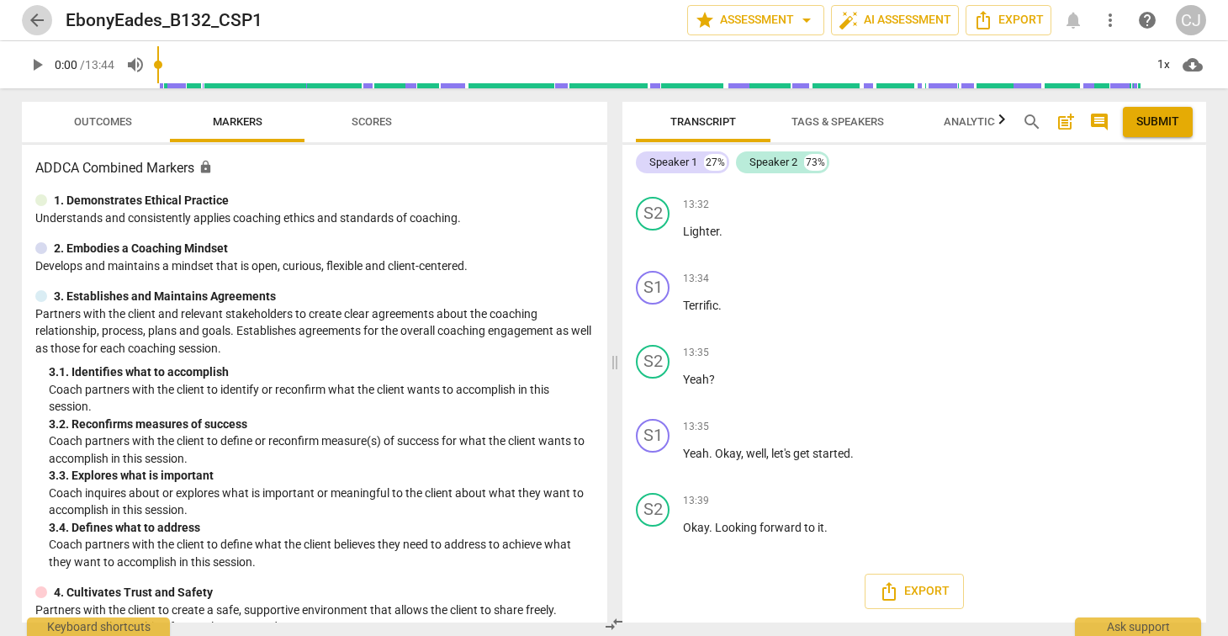
click at [35, 17] on span "arrow_back" at bounding box center [37, 20] width 20 height 20
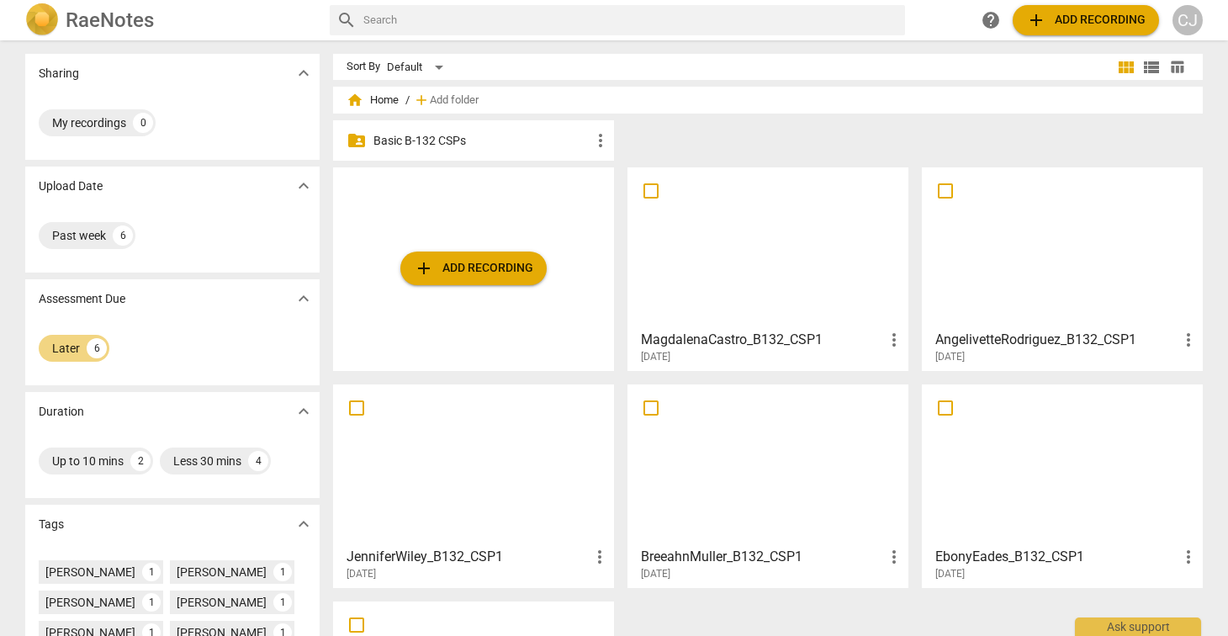
click at [705, 459] on div at bounding box center [768, 464] width 269 height 149
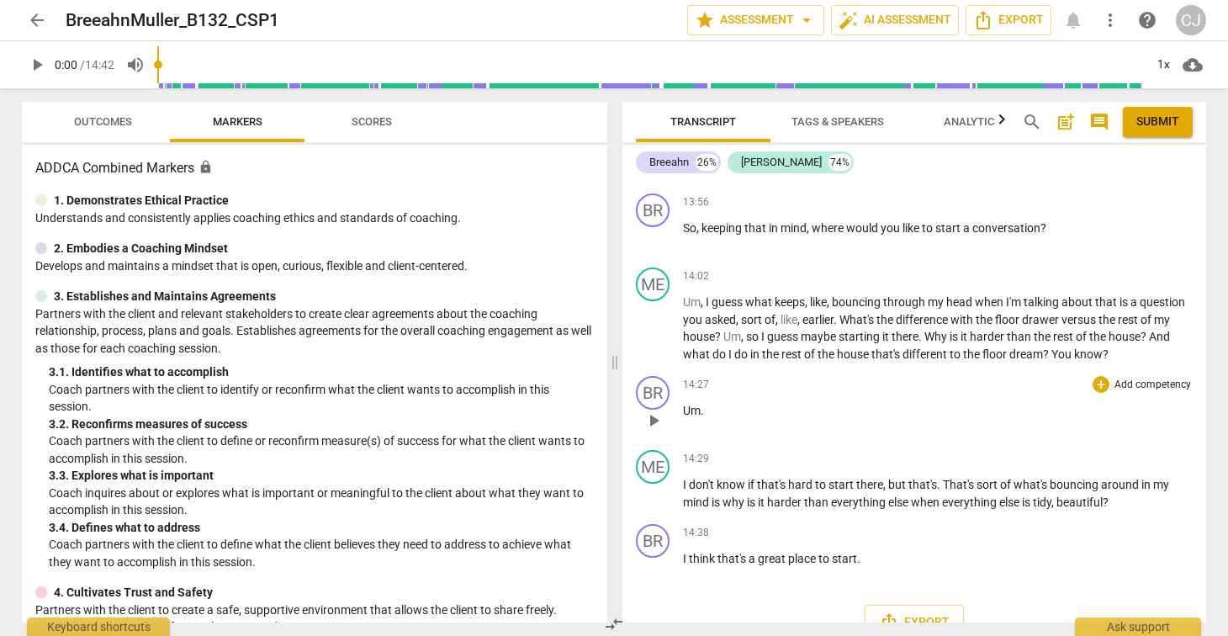
scroll to position [4262, 0]
